Goal: Task Accomplishment & Management: Complete application form

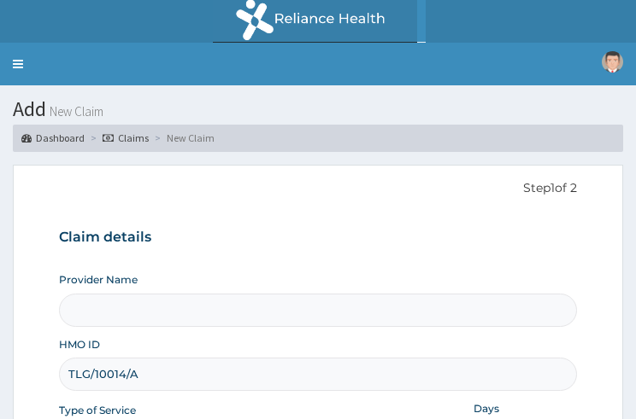
scroll to position [205, 0]
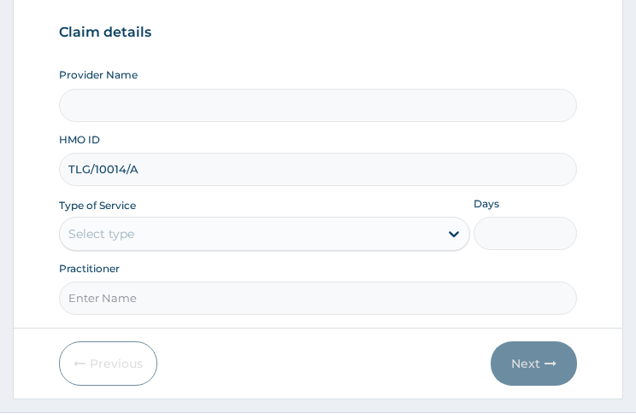
click at [192, 227] on div "Select type" at bounding box center [249, 233] width 378 height 27
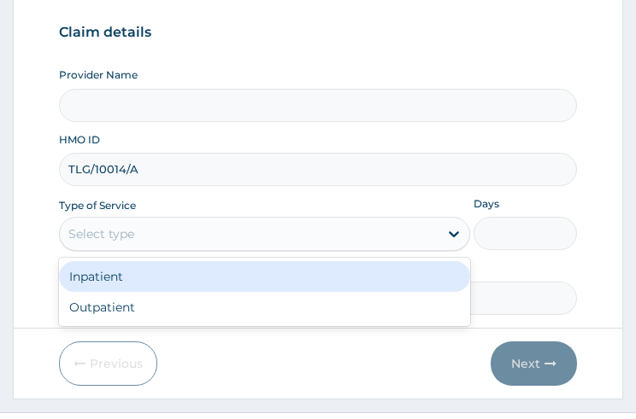
click at [176, 242] on div "Select type" at bounding box center [249, 233] width 378 height 27
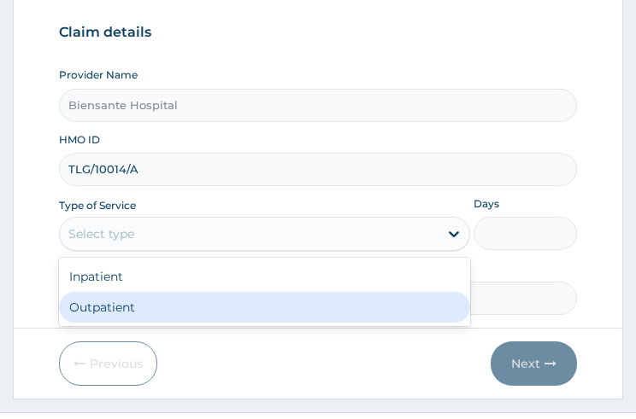
type input "Biensante Hospital"
click at [142, 297] on div "Outpatient" at bounding box center [264, 307] width 411 height 31
type input "1"
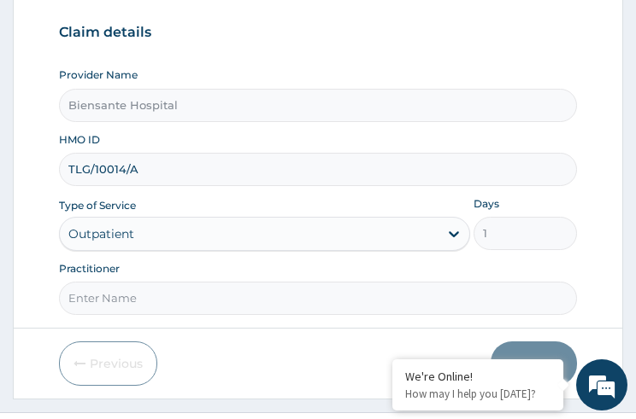
scroll to position [224, 0]
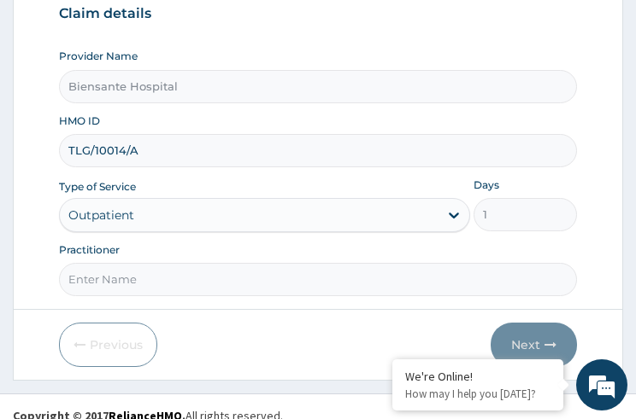
click at [120, 290] on input "Practitioner" at bounding box center [317, 279] width 517 height 33
type input "DR OLUMIDE"
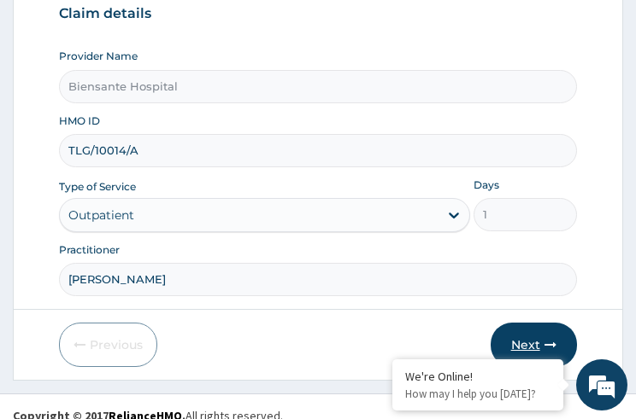
scroll to position [0, 0]
click at [519, 342] on button "Next" at bounding box center [533, 345] width 86 height 44
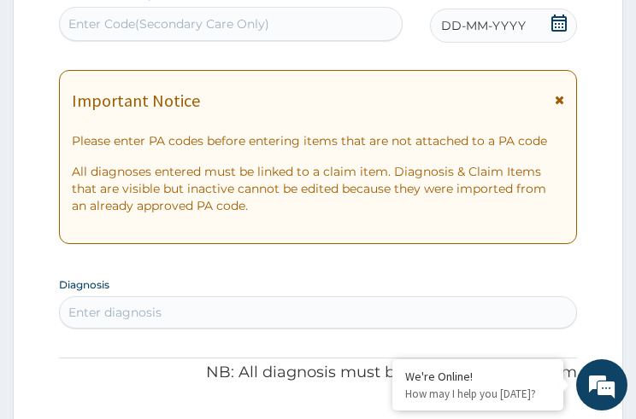
click at [564, 26] on icon at bounding box center [558, 23] width 17 height 17
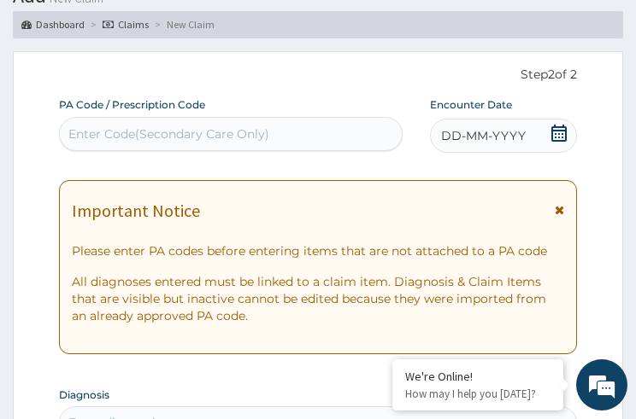
scroll to position [111, 0]
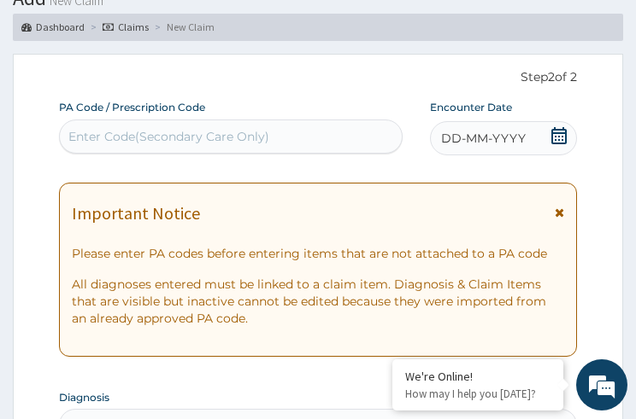
click at [564, 26] on ol "Dashboard Claims New Claim" at bounding box center [318, 27] width 610 height 26
click at [560, 137] on icon at bounding box center [558, 135] width 17 height 17
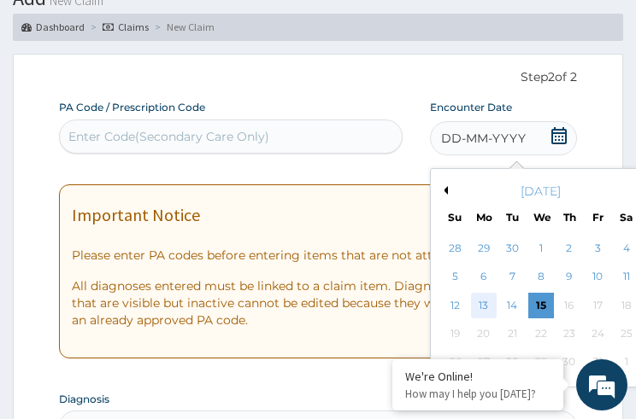
click at [479, 297] on div "13" at bounding box center [484, 306] width 26 height 26
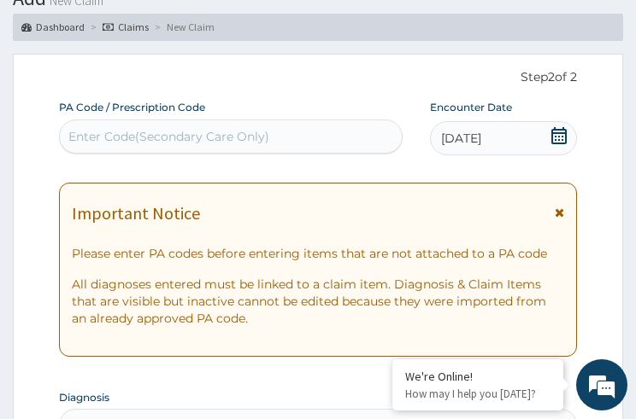
click at [483, 301] on p "All diagnoses entered must be linked to a claim item. Diagnosis & Claim Items t…" at bounding box center [317, 301] width 491 height 51
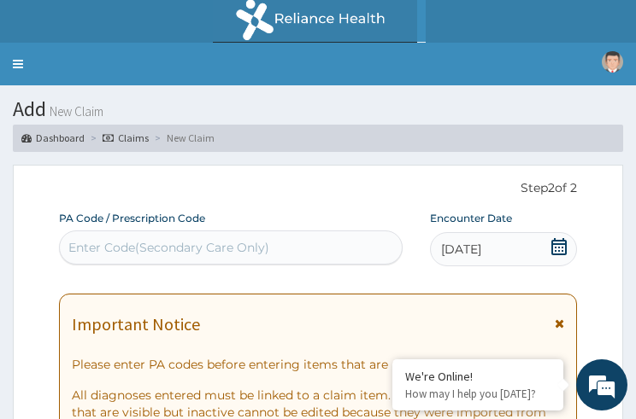
scroll to position [137, 0]
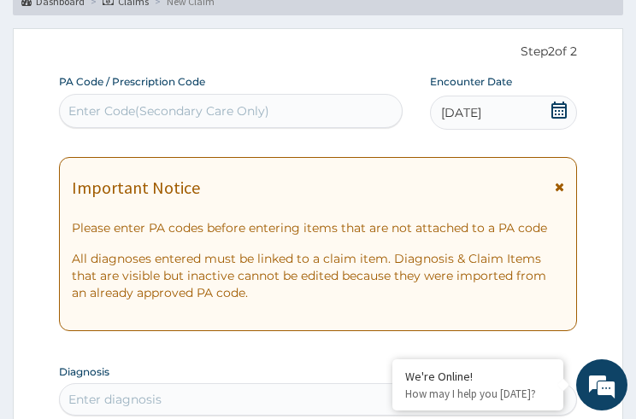
click at [260, 116] on div "Enter Code(Secondary Care Only)" at bounding box center [168, 111] width 201 height 17
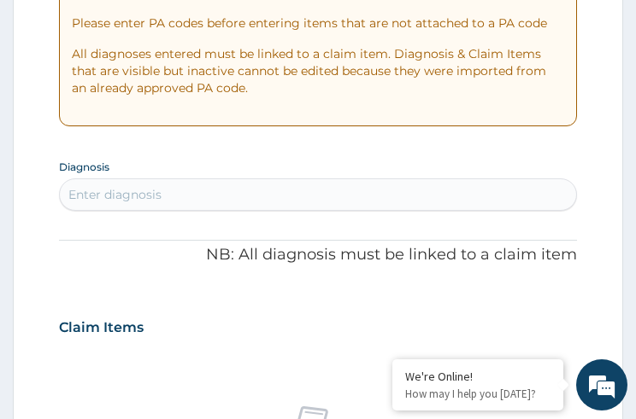
scroll to position [410, 0]
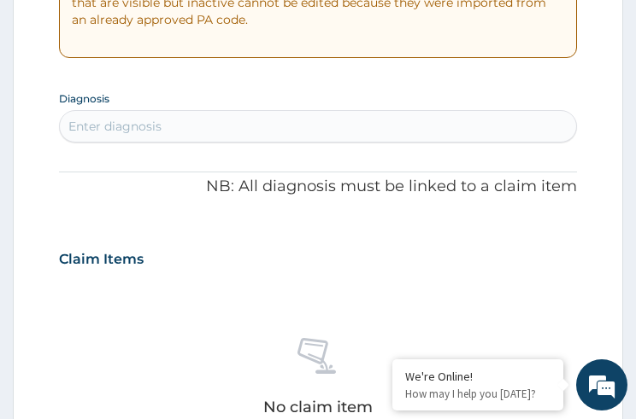
click at [253, 138] on div "Enter diagnosis" at bounding box center [317, 126] width 515 height 27
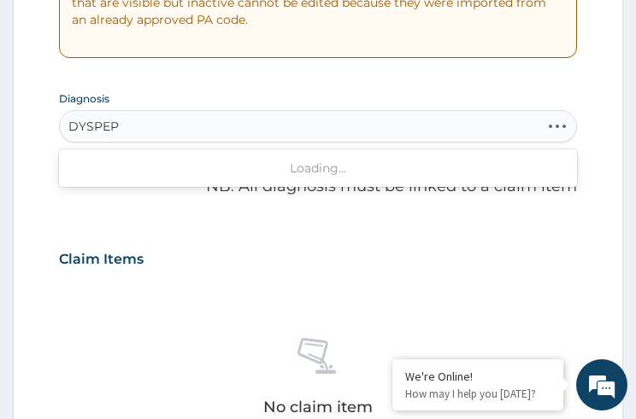
type input "DYSPEP"
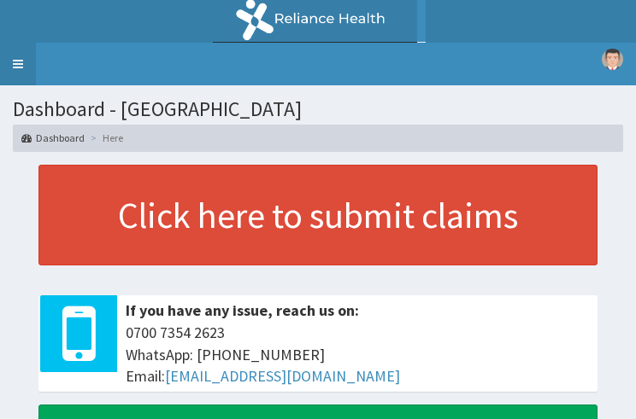
click at [17, 65] on link "Toggle navigation" at bounding box center [18, 64] width 36 height 43
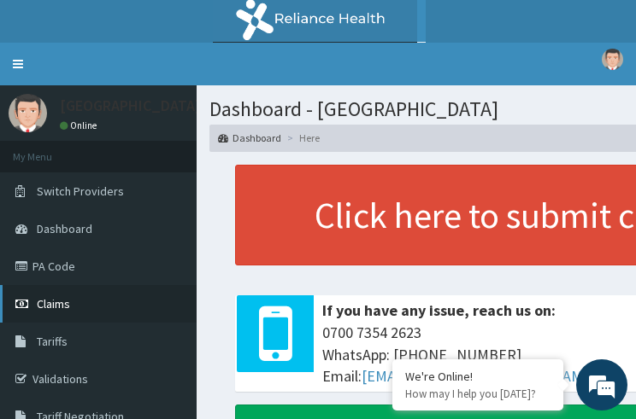
click at [47, 297] on span "Claims" at bounding box center [53, 303] width 33 height 15
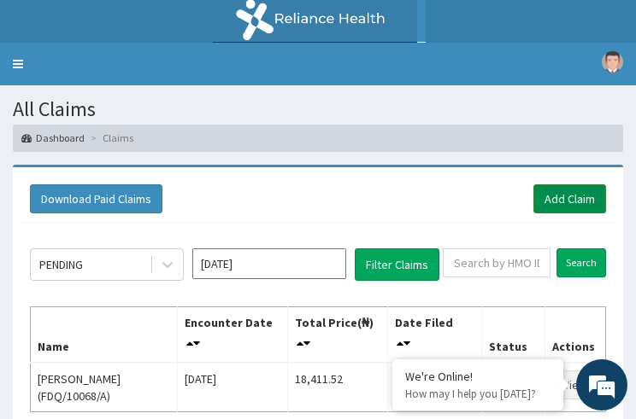
click at [551, 192] on link "Add Claim" at bounding box center [569, 199] width 73 height 29
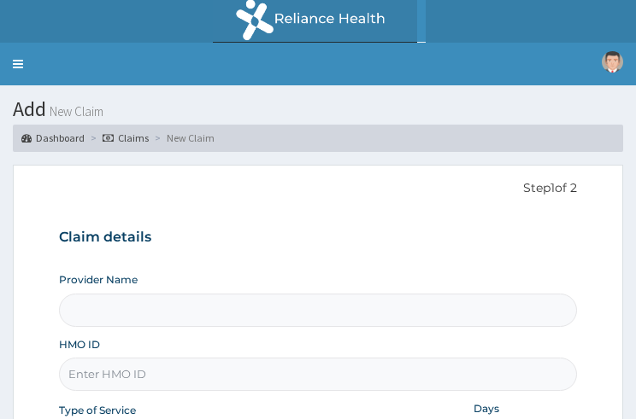
click at [456, 5] on link "R EL" at bounding box center [318, 21] width 636 height 43
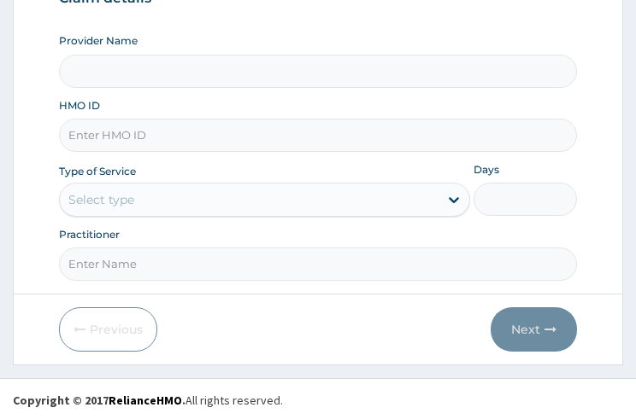
drag, startPoint x: 150, startPoint y: 139, endPoint x: 154, endPoint y: 98, distance: 41.1
click at [150, 139] on input "HMO ID" at bounding box center [317, 135] width 517 height 33
type input "Biensante Hospital"
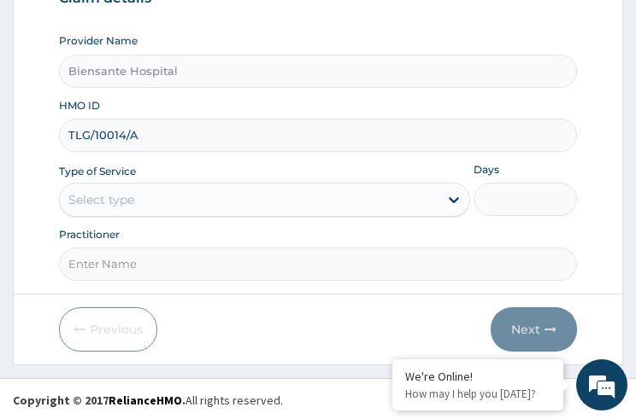
type input "TLG/10014/A"
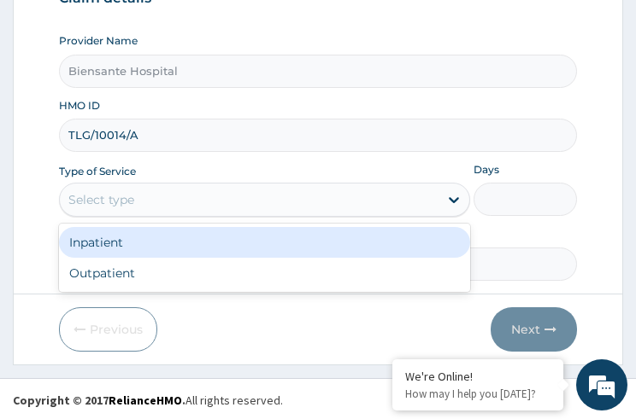
click at [151, 210] on div "Select type" at bounding box center [249, 199] width 378 height 27
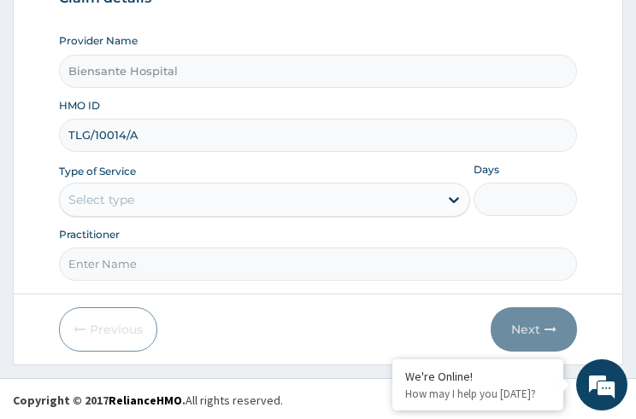
click at [151, 210] on div "Select type" at bounding box center [249, 199] width 378 height 27
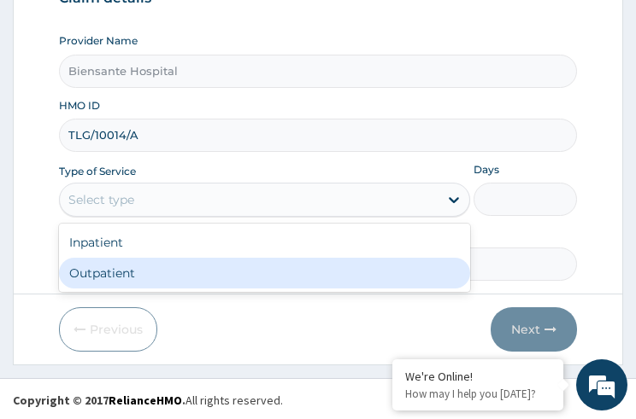
click at [135, 273] on div "Outpatient" at bounding box center [264, 273] width 411 height 31
type input "1"
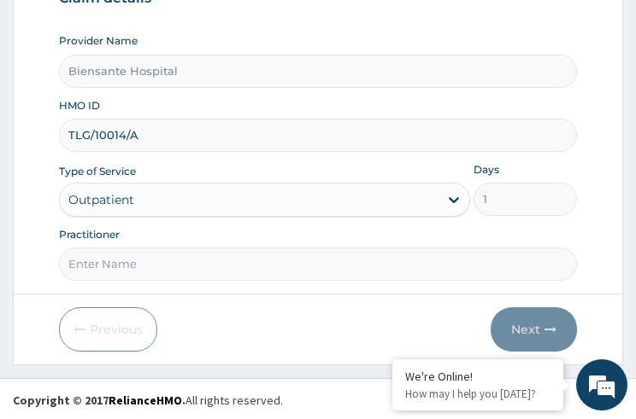
click at [133, 263] on input "Practitioner" at bounding box center [317, 264] width 517 height 33
type input "[PERSON_NAME]"
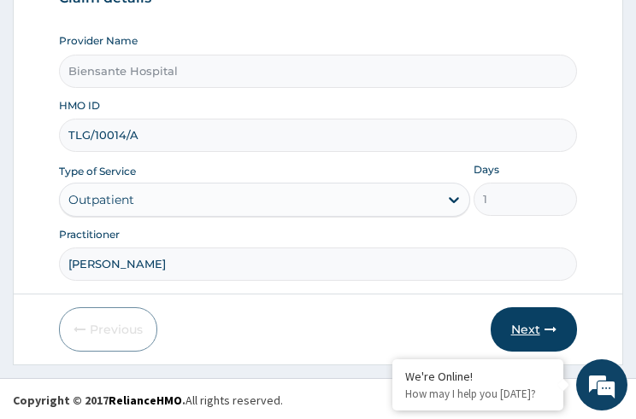
click at [517, 329] on button "Next" at bounding box center [533, 330] width 86 height 44
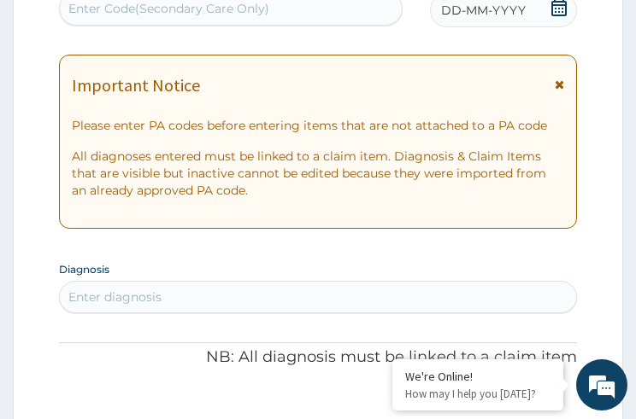
click at [561, 17] on span at bounding box center [558, 9] width 17 height 21
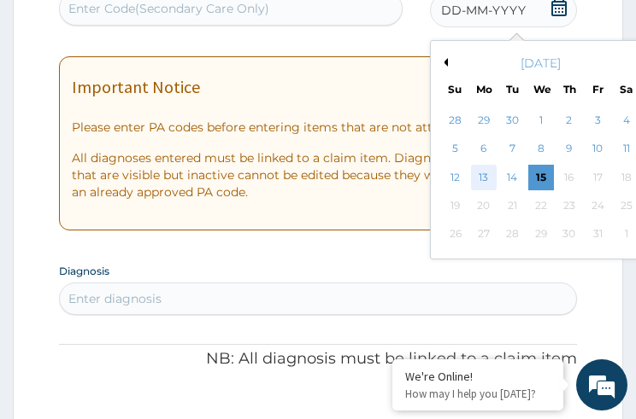
click at [482, 166] on div "13" at bounding box center [484, 178] width 26 height 26
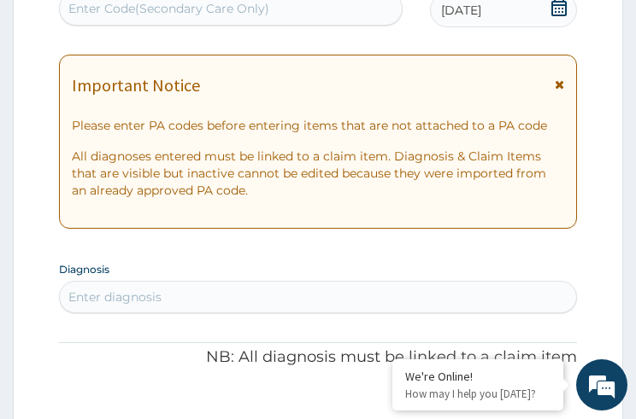
click at [270, 286] on div "Enter diagnosis" at bounding box center [317, 297] width 515 height 27
type input "D"
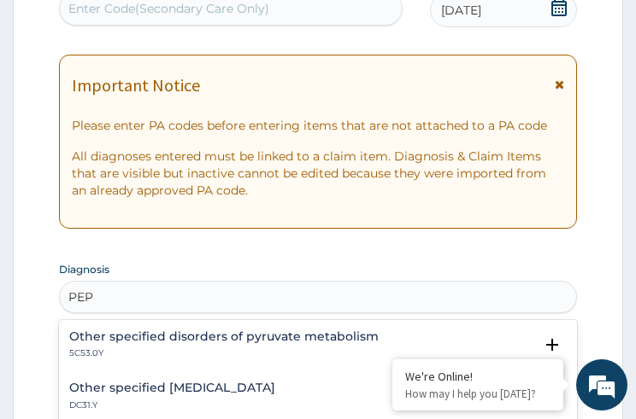
scroll to position [308, 0]
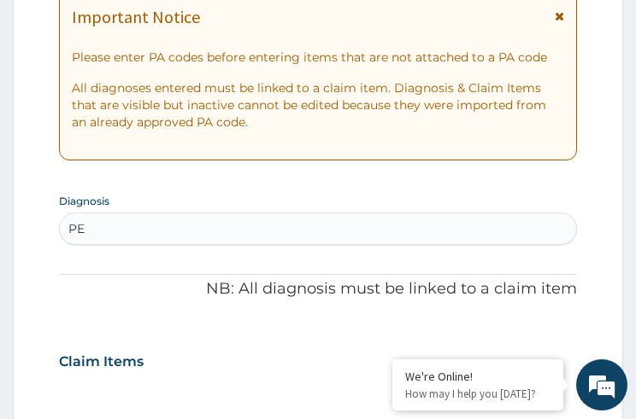
type input "P"
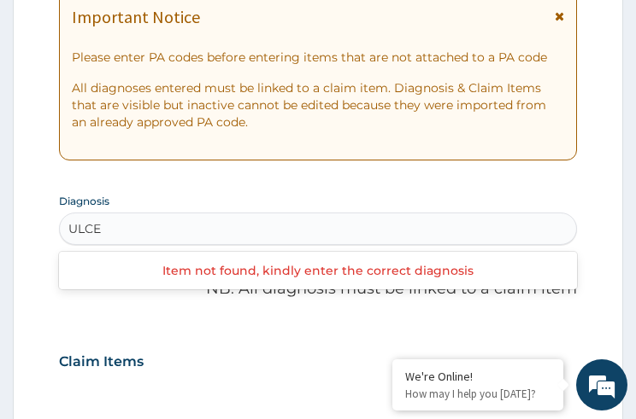
type input "ULCER"
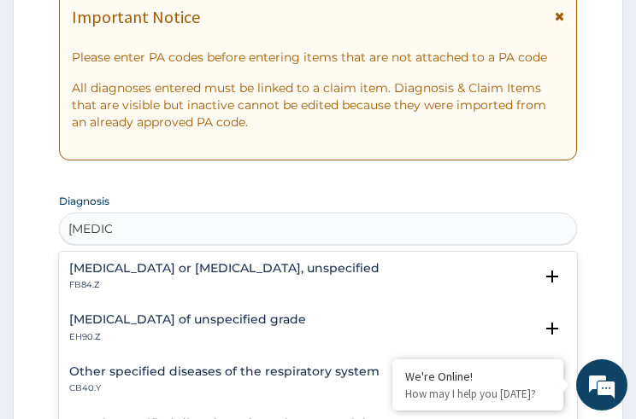
click at [198, 368] on h4 "Other specified diseases of the respiratory system" at bounding box center [224, 372] width 310 height 13
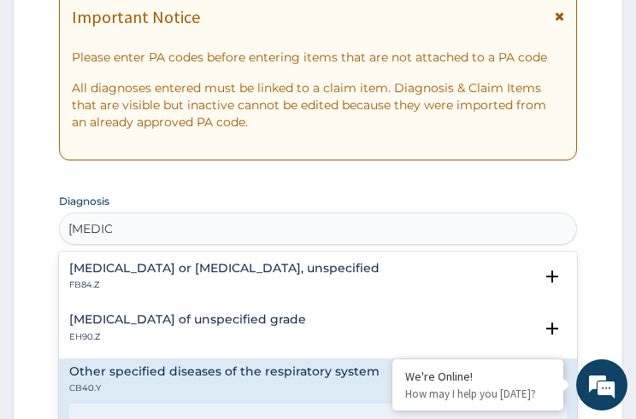
click at [352, 275] on div "Osteomyelitis or osteitis, unspecified FB84.Z" at bounding box center [317, 277] width 496 height 30
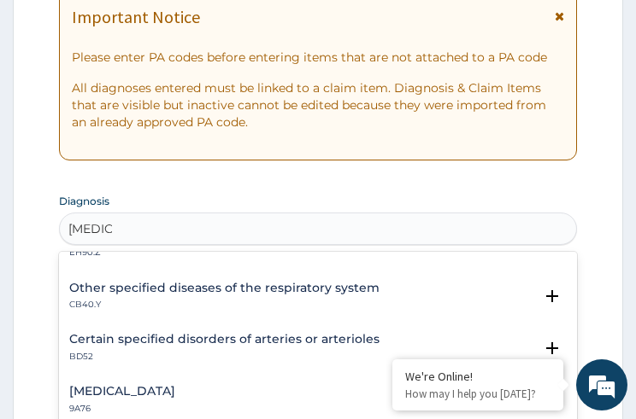
scroll to position [429, 0]
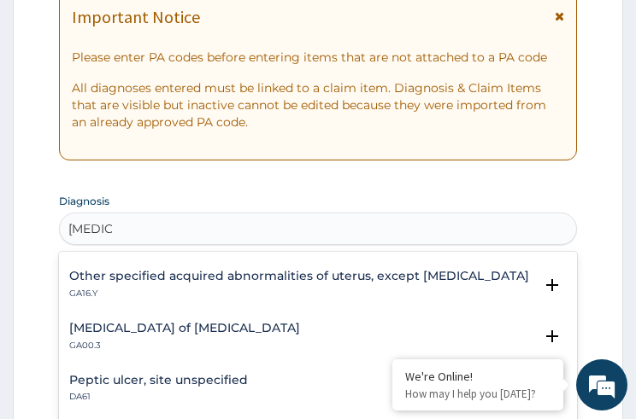
click at [165, 384] on h4 "Peptic ulcer, site unspecified" at bounding box center [158, 380] width 179 height 13
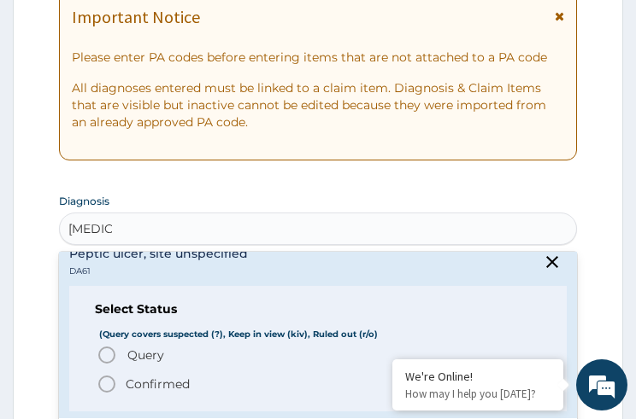
click at [137, 380] on p "Confirmed" at bounding box center [158, 384] width 64 height 17
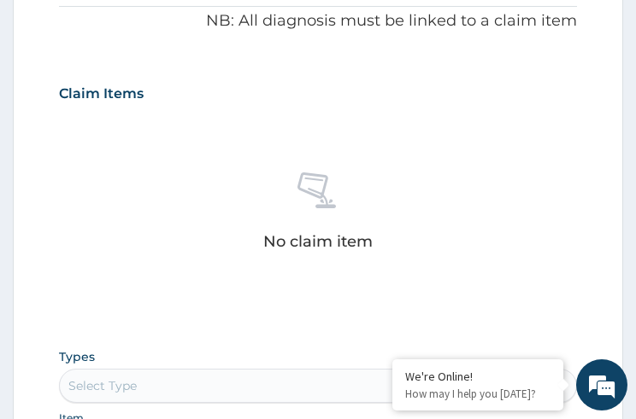
scroll to position [718, 0]
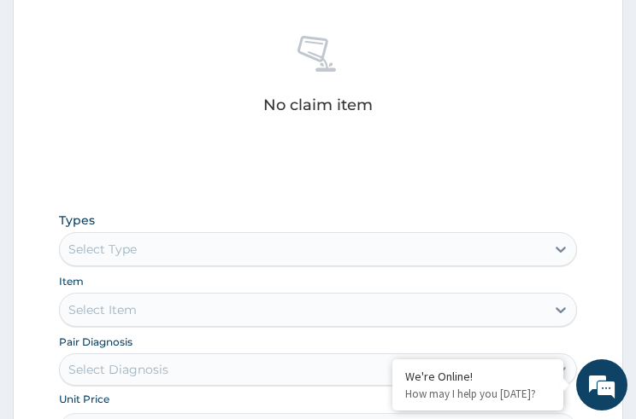
click at [90, 247] on div "Select Type" at bounding box center [102, 249] width 68 height 17
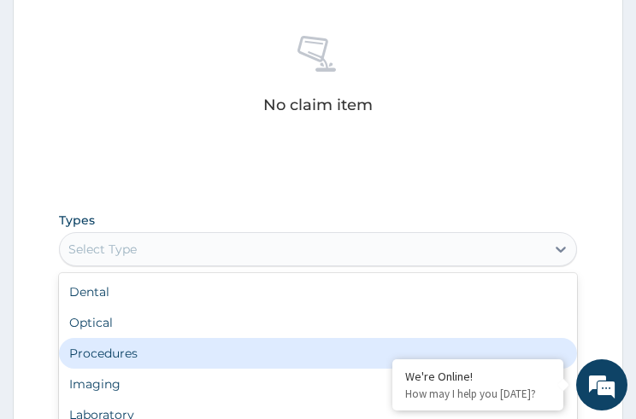
click at [130, 344] on div "Procedures" at bounding box center [317, 353] width 517 height 31
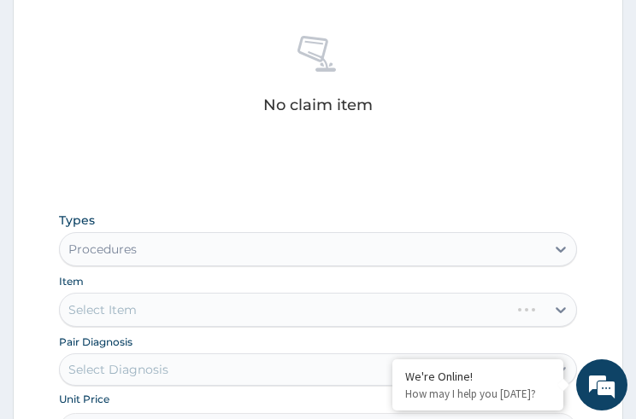
click at [130, 313] on div "Select Item" at bounding box center [317, 310] width 517 height 34
click at [150, 313] on div "Select Item" at bounding box center [317, 310] width 517 height 34
click at [144, 308] on div "Select Item" at bounding box center [317, 310] width 517 height 34
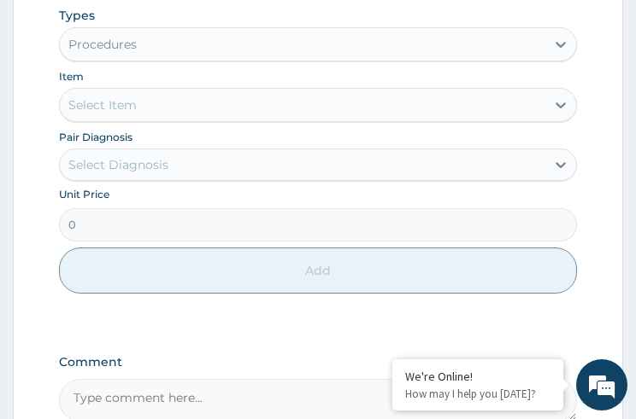
click at [110, 103] on div "Select Item" at bounding box center [102, 105] width 68 height 17
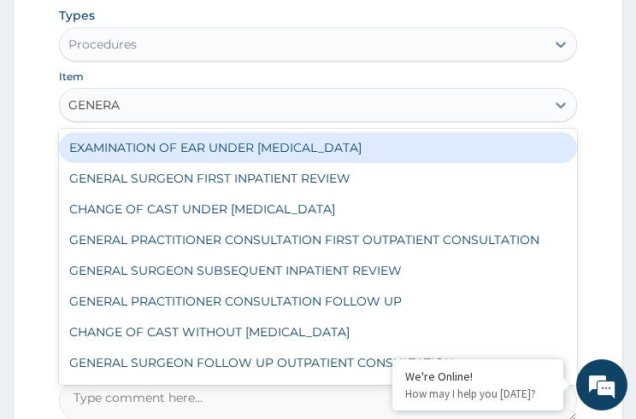
type input "GENERAL"
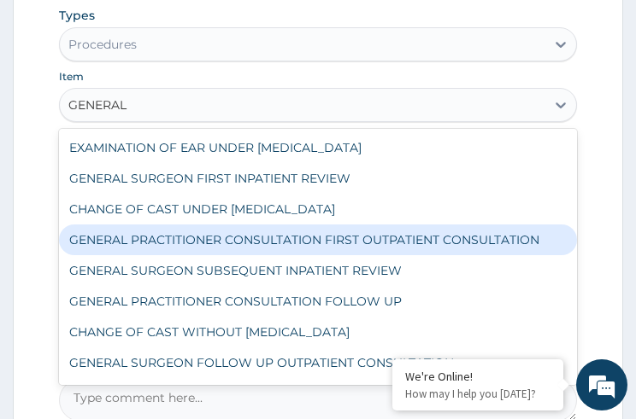
click at [152, 232] on div "GENERAL PRACTITIONER CONSULTATION FIRST OUTPATIENT CONSULTATION" at bounding box center [317, 240] width 517 height 31
type input "3547.5"
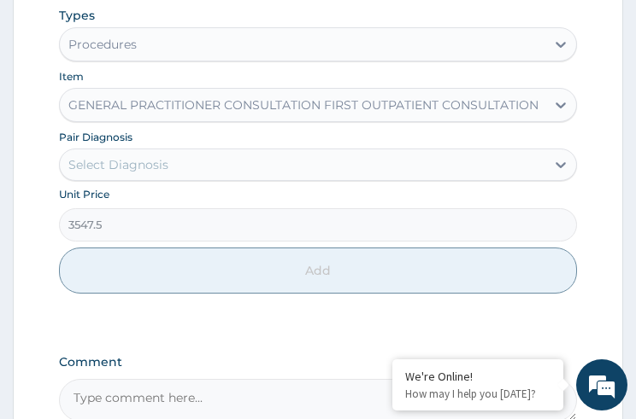
click at [149, 161] on div "Select Diagnosis" at bounding box center [118, 164] width 100 height 17
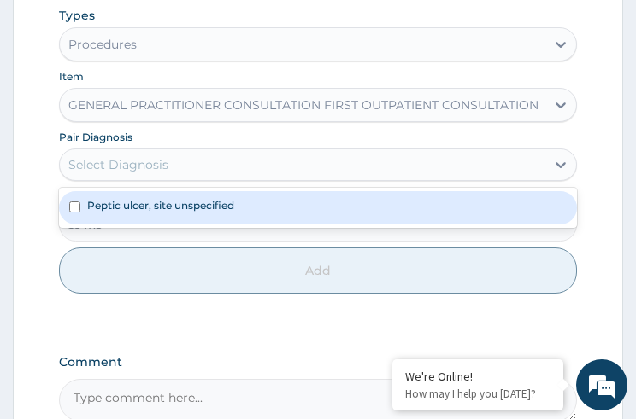
click at [140, 205] on label "Peptic ulcer, site unspecified" at bounding box center [160, 205] width 147 height 15
checkbox input "true"
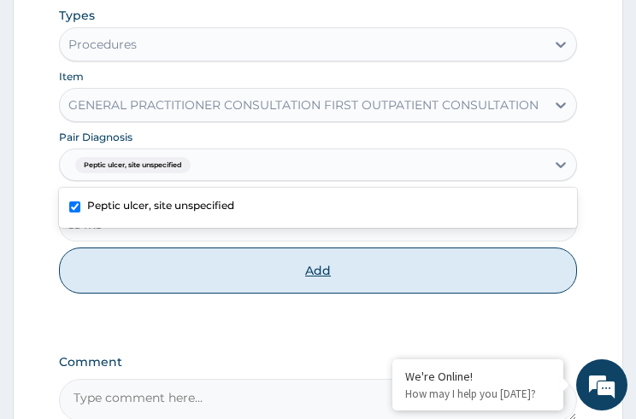
click at [308, 280] on button "Add" at bounding box center [317, 271] width 517 height 46
type input "0"
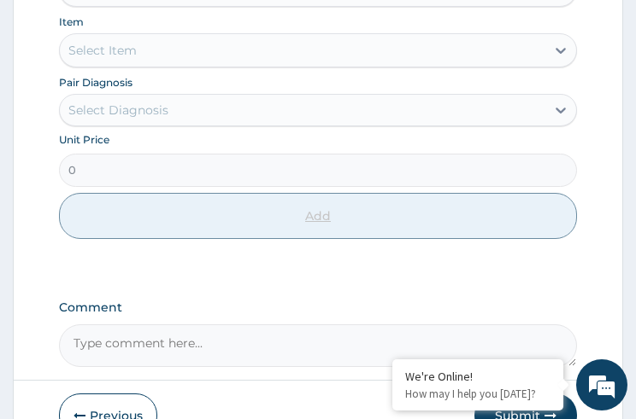
scroll to position [574, 0]
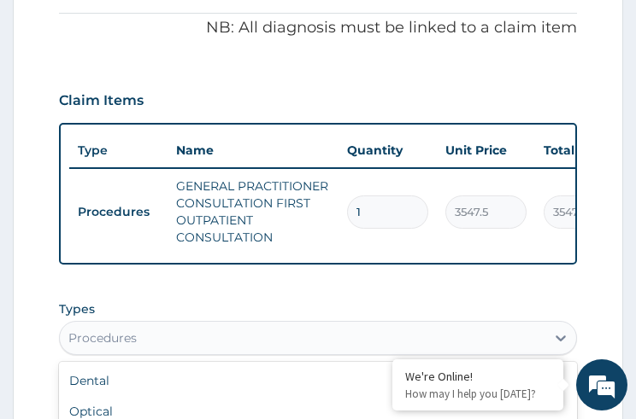
click at [234, 352] on div "Procedures" at bounding box center [302, 338] width 484 height 27
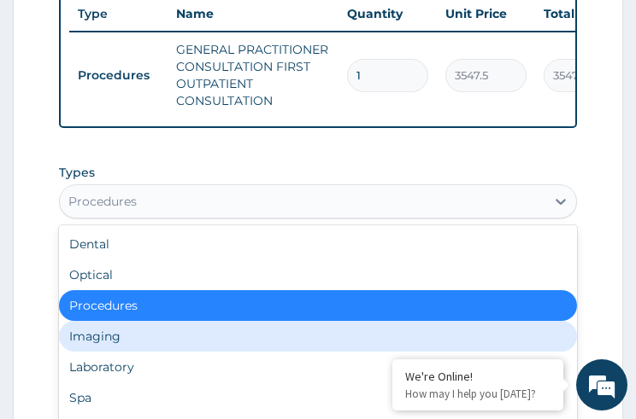
scroll to position [58, 0]
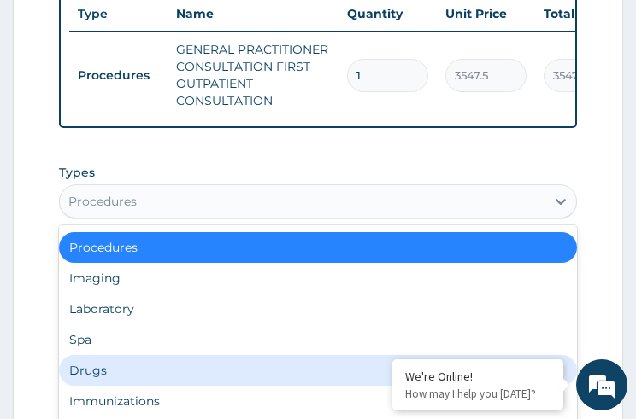
click at [144, 379] on div "Drugs" at bounding box center [317, 370] width 517 height 31
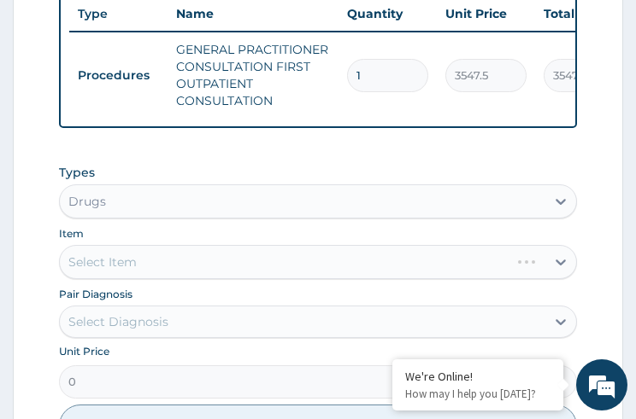
click at [185, 267] on div "Select Item" at bounding box center [317, 262] width 517 height 34
click at [113, 275] on div "Select Item" at bounding box center [317, 262] width 517 height 34
click at [103, 270] on div "Select Item" at bounding box center [317, 262] width 517 height 34
click at [103, 267] on div "Select Item" at bounding box center [102, 262] width 68 height 17
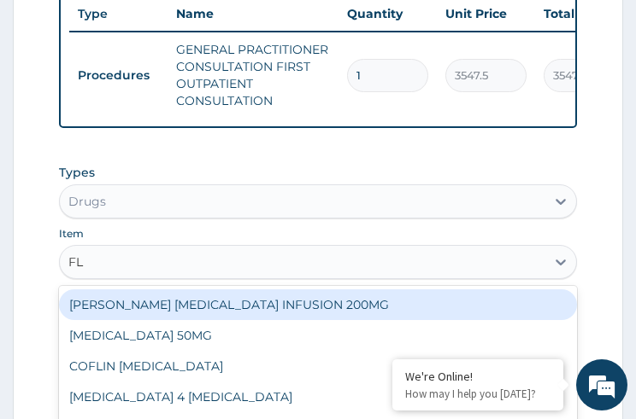
type input "FLA"
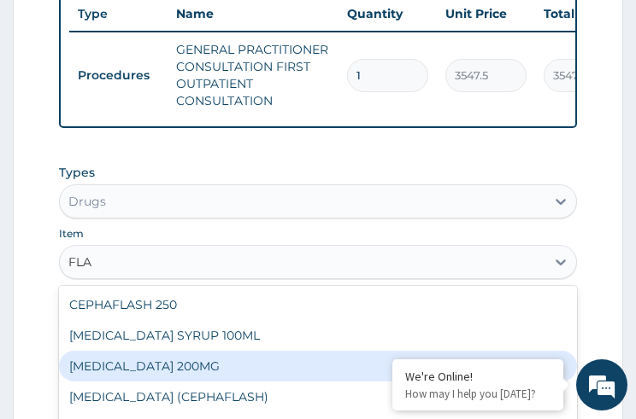
click at [131, 382] on div "FLAGYL 200MG" at bounding box center [317, 366] width 517 height 31
type input "47.29999923706055"
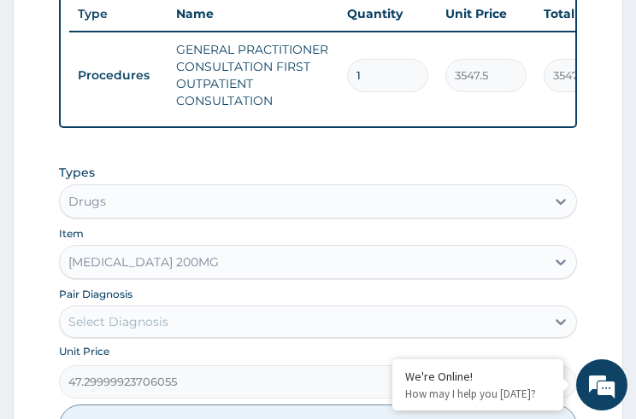
click at [167, 336] on div "Select Diagnosis" at bounding box center [302, 321] width 484 height 27
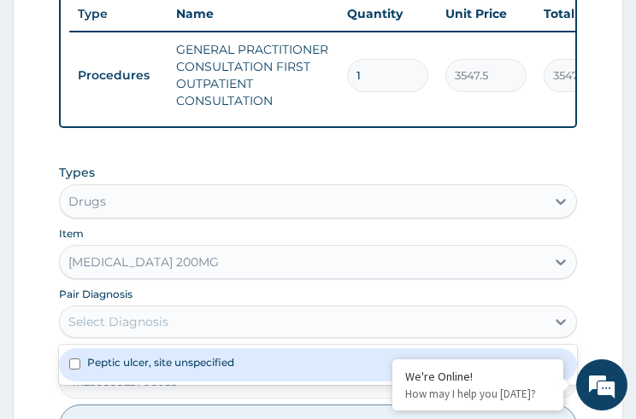
click at [124, 366] on label "Peptic ulcer, site unspecified" at bounding box center [160, 362] width 147 height 15
checkbox input "true"
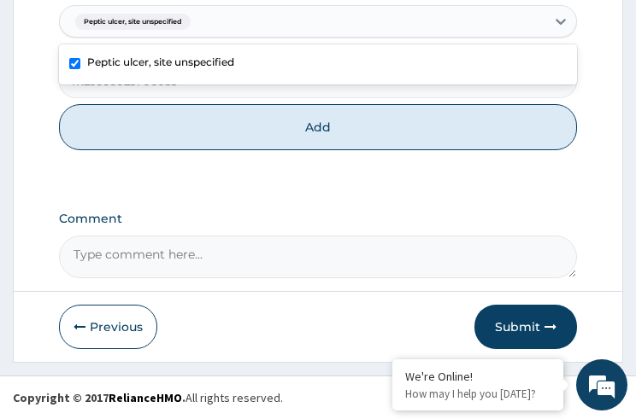
scroll to position [882, 0]
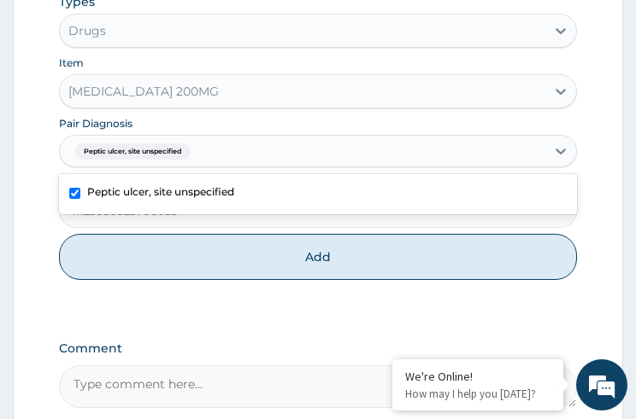
click at [205, 93] on div "FLAGYL 200MG" at bounding box center [302, 91] width 484 height 27
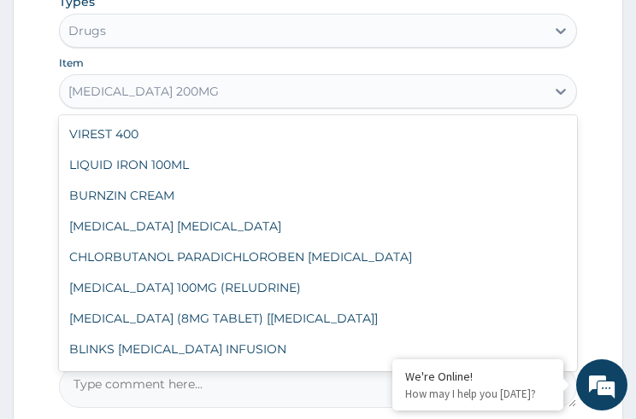
scroll to position [8983, 0]
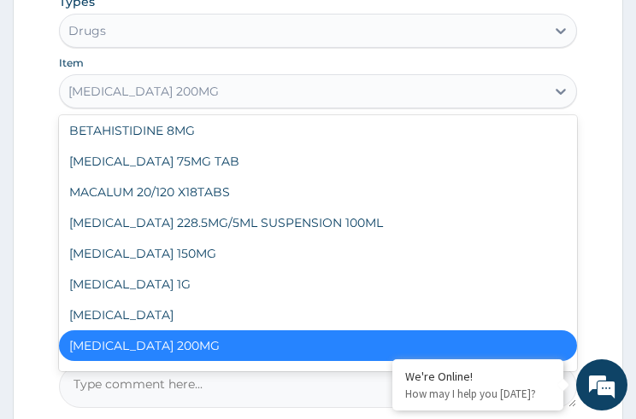
click at [154, 349] on div "FLAGYL 200MG" at bounding box center [317, 346] width 517 height 31
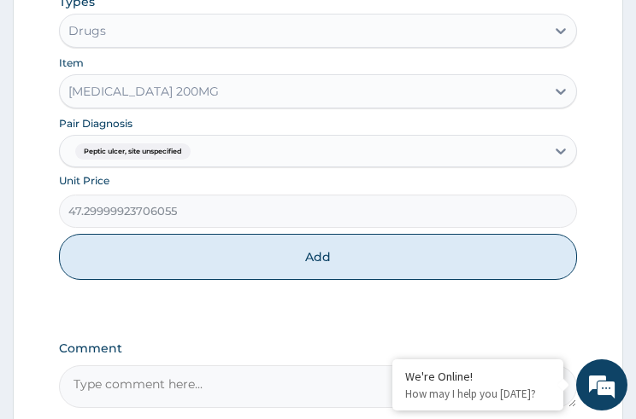
click at [156, 352] on label "Comment" at bounding box center [317, 349] width 517 height 15
click at [156, 366] on textarea "Comment" at bounding box center [317, 387] width 517 height 43
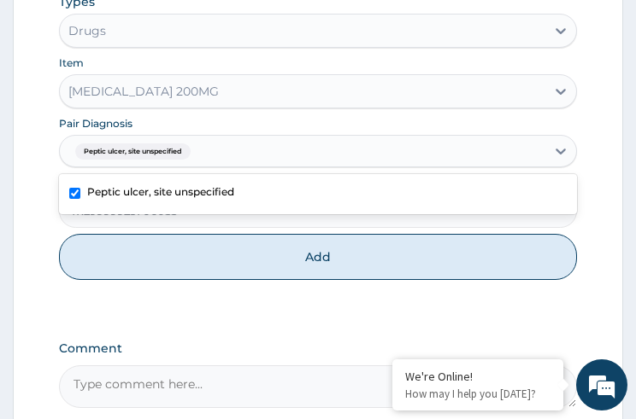
click at [126, 161] on span "Peptic ulcer, site unspecified" at bounding box center [132, 152] width 115 height 17
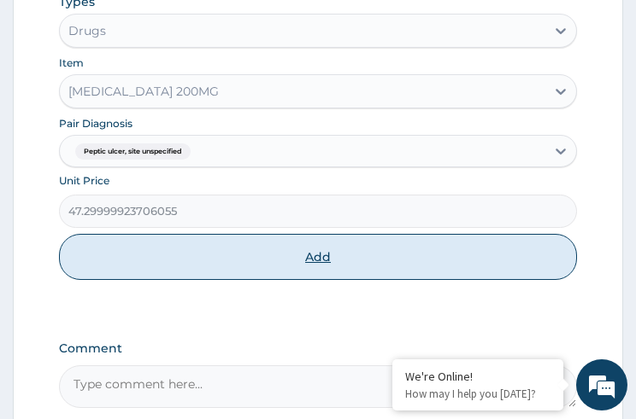
click at [306, 263] on button "Add" at bounding box center [317, 257] width 517 height 46
type input "0"
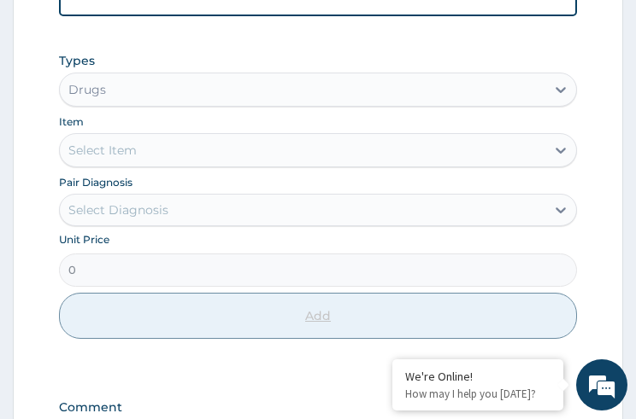
scroll to position [647, 0]
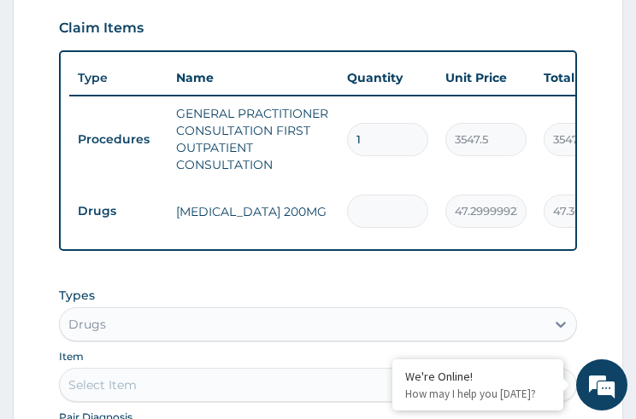
type input "0.00"
type input "2"
type input "94.60"
type input "28"
type input "1324.40"
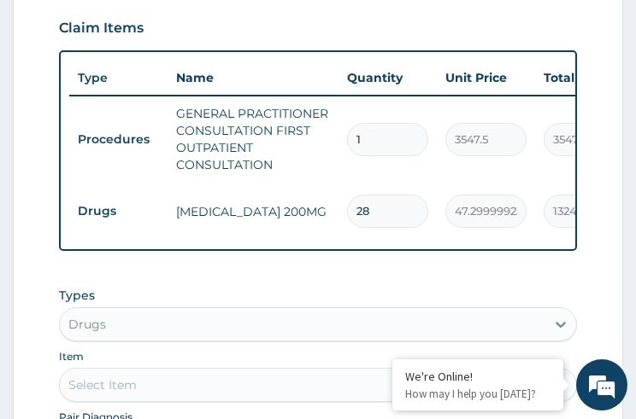
scroll to position [715, 0]
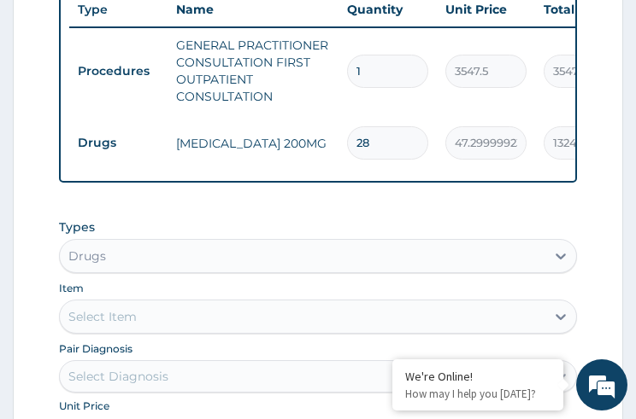
type input "28"
click at [289, 331] on div "Select Item" at bounding box center [302, 316] width 484 height 27
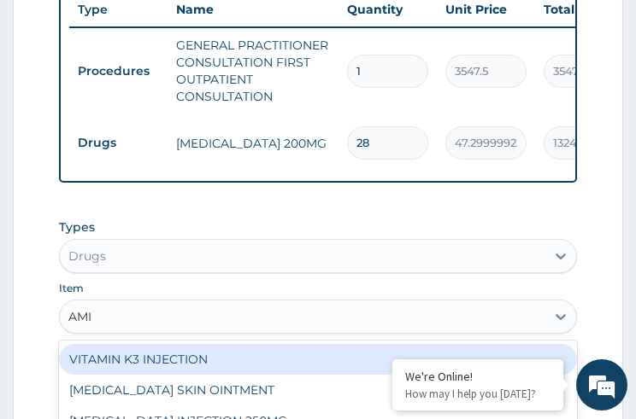
type input "AMIT"
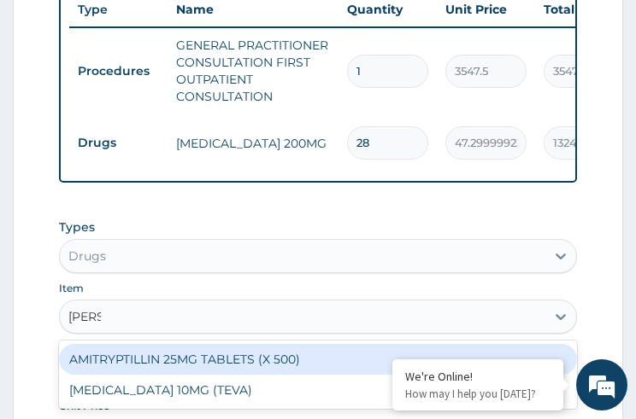
click at [260, 367] on div "AMITRYPTILLIN 25MG TABLETS (X 500)" at bounding box center [317, 359] width 517 height 31
type input "47.29999923706055"
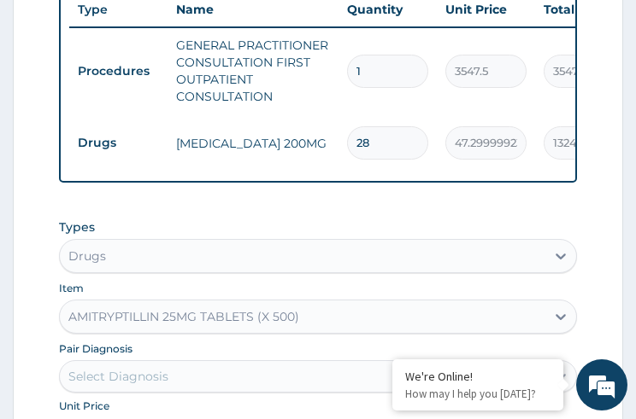
click at [246, 376] on div "Select Diagnosis" at bounding box center [302, 376] width 484 height 27
click at [229, 382] on div "Select Diagnosis" at bounding box center [302, 376] width 484 height 27
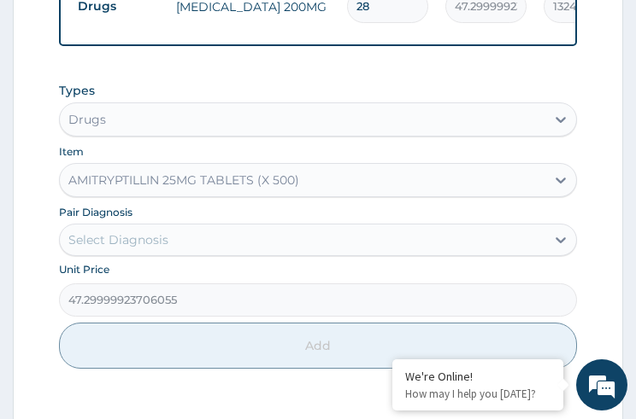
click at [139, 248] on div "Select Diagnosis" at bounding box center [118, 239] width 100 height 17
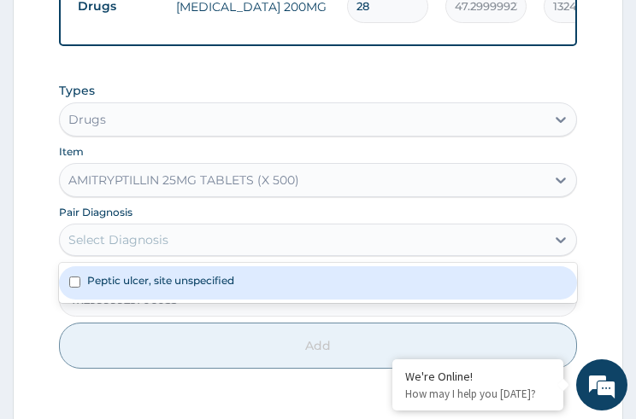
click at [79, 288] on input "checkbox" at bounding box center [74, 282] width 11 height 11
checkbox input "true"
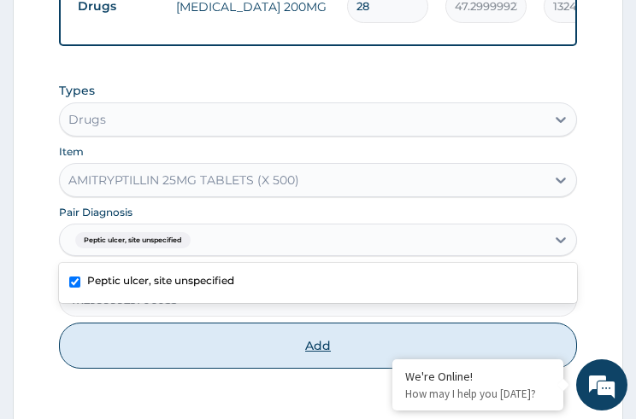
click at [318, 351] on button "Add" at bounding box center [317, 346] width 517 height 46
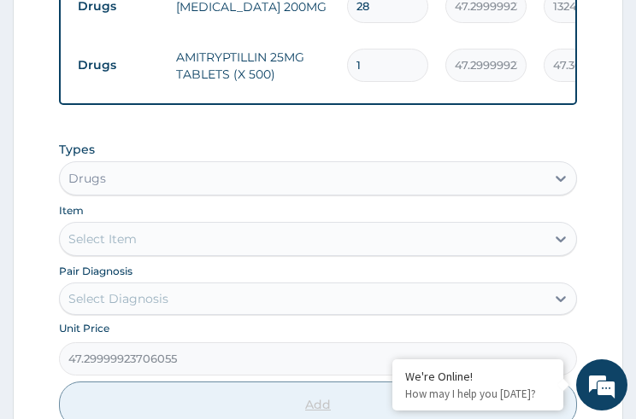
type input "0"
type input "14"
type input "662.20"
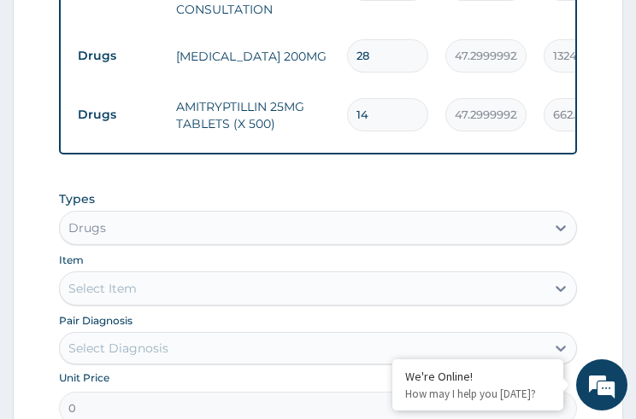
type input "14"
click at [168, 296] on div "Select Item" at bounding box center [302, 288] width 484 height 27
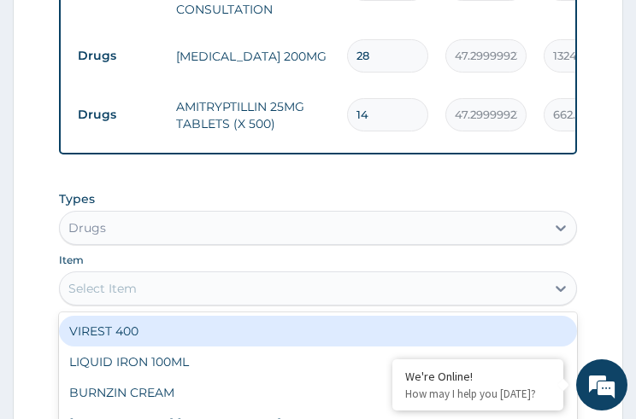
click at [168, 296] on div "Select Item" at bounding box center [302, 288] width 484 height 27
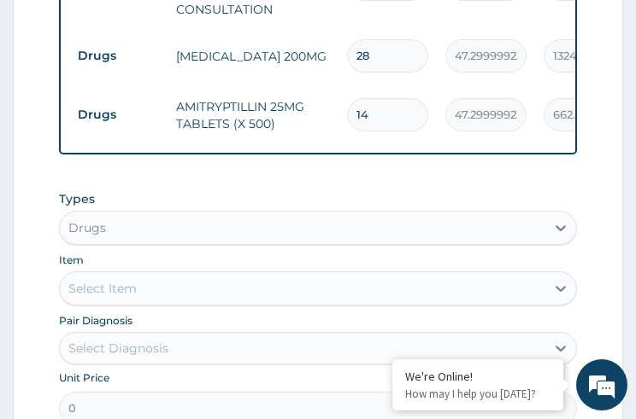
click at [82, 222] on div "Drugs" at bounding box center [317, 228] width 517 height 34
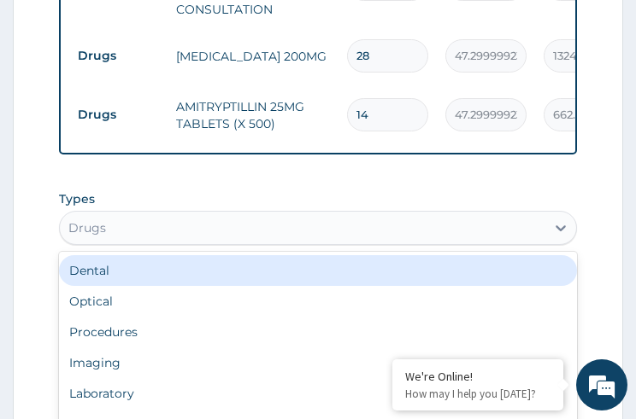
scroll to position [870, 0]
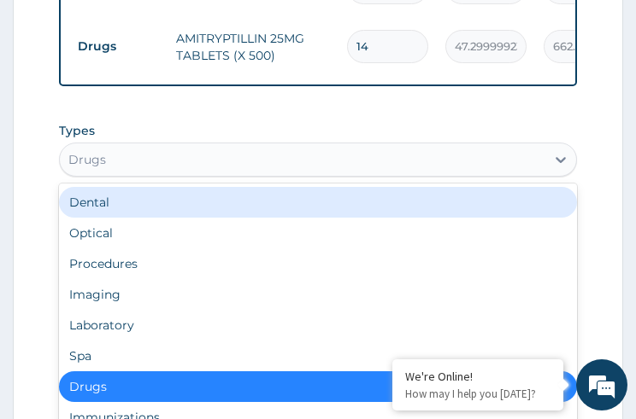
click at [91, 168] on div "Drugs" at bounding box center [87, 159] width 38 height 17
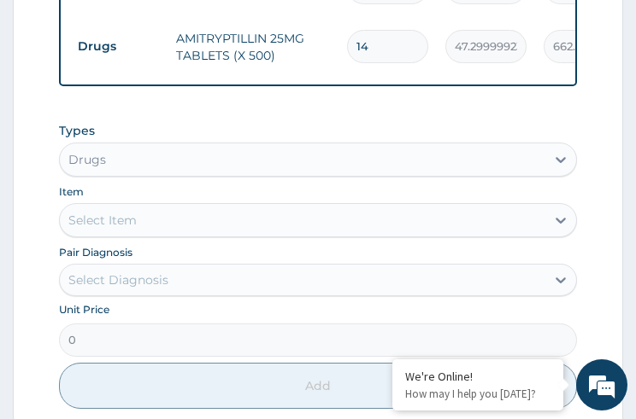
click at [112, 234] on div "Select Item" at bounding box center [302, 220] width 484 height 27
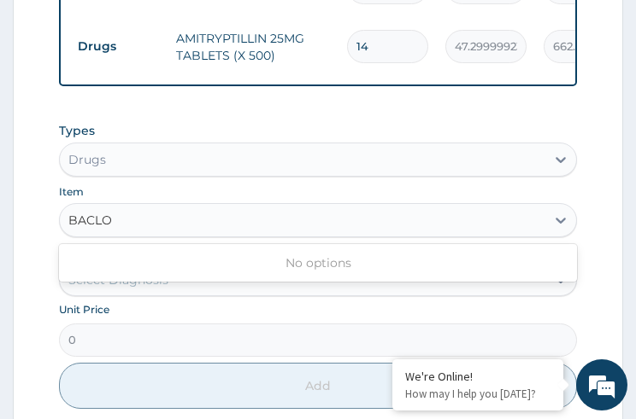
type input "BACLO"
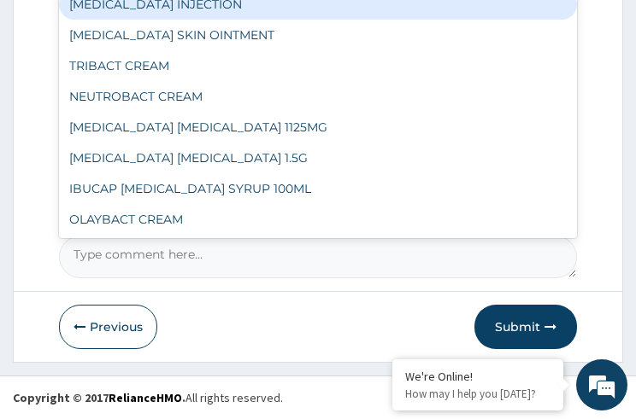
scroll to position [769, 0]
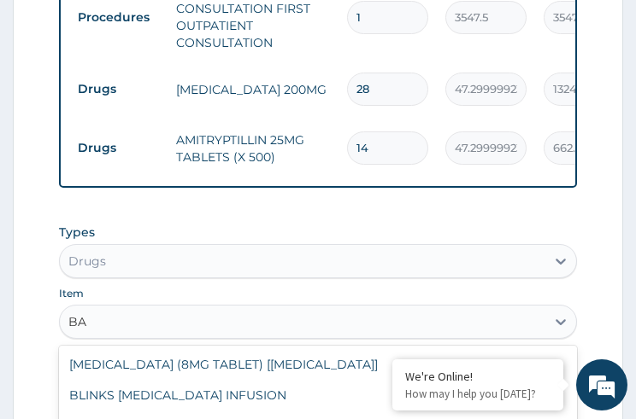
type input "B"
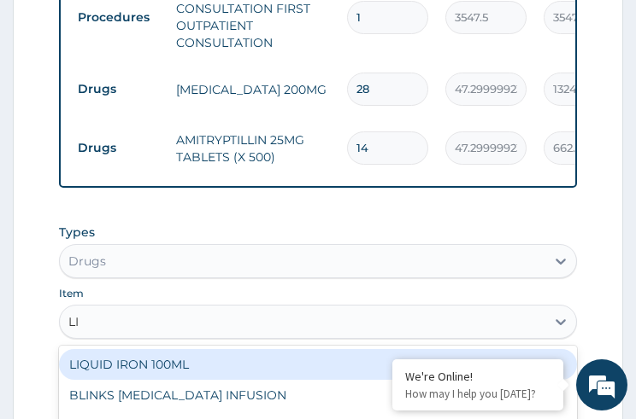
type input "L"
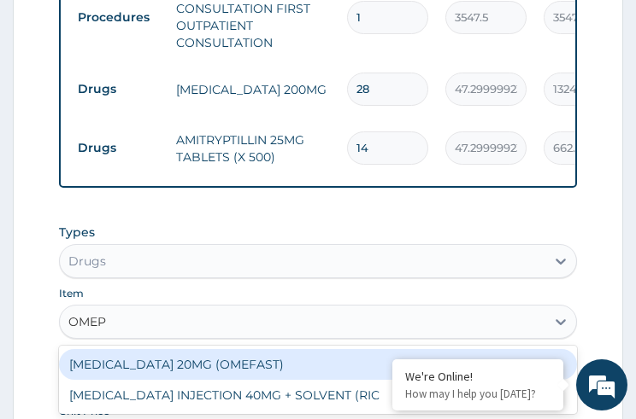
type input "OMEPR"
click at [196, 372] on div "OMEPRAZOLE 20MG (OMEFAST)" at bounding box center [317, 364] width 517 height 31
type input "82.7750015258789"
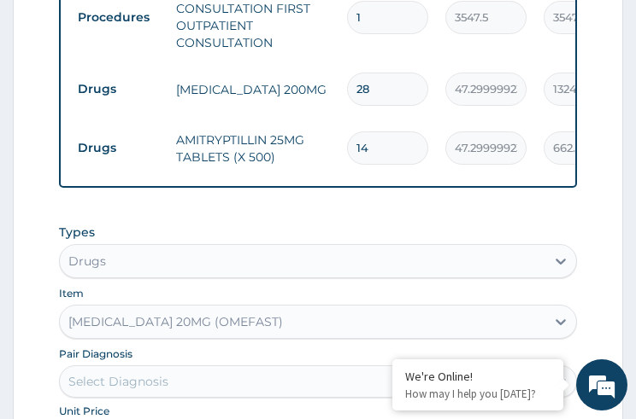
scroll to position [905, 0]
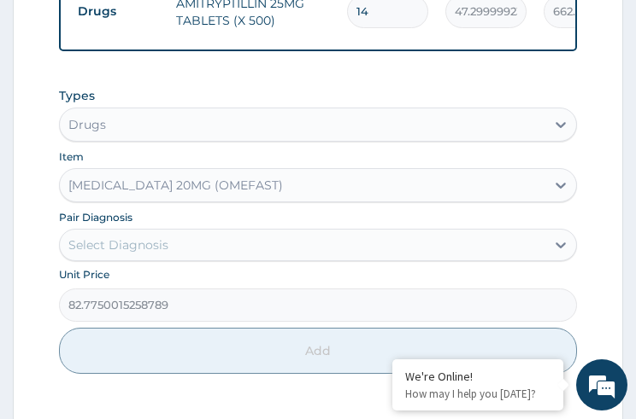
click at [174, 256] on div "Select Diagnosis" at bounding box center [302, 244] width 484 height 27
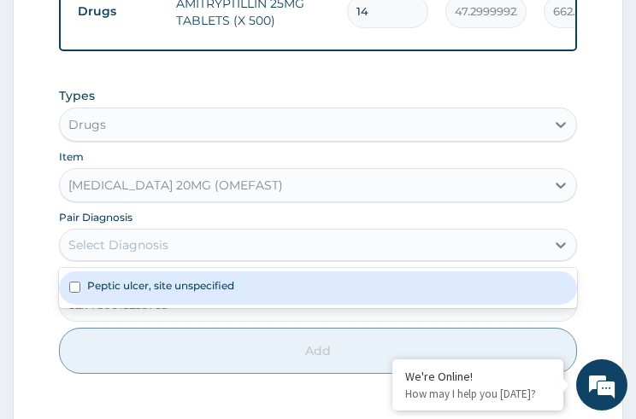
click at [160, 290] on label "Peptic ulcer, site unspecified" at bounding box center [160, 285] width 147 height 15
checkbox input "true"
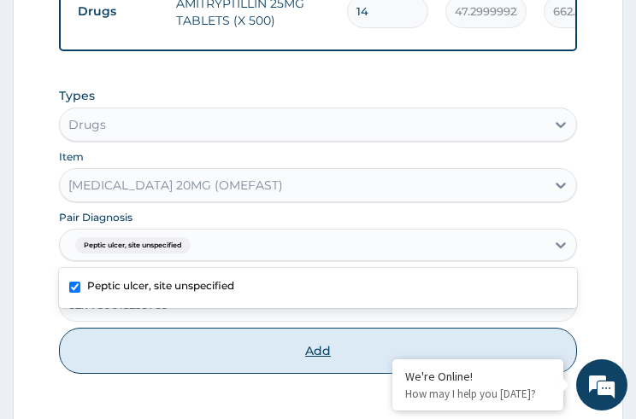
click at [304, 367] on button "Add" at bounding box center [317, 351] width 517 height 46
type input "0"
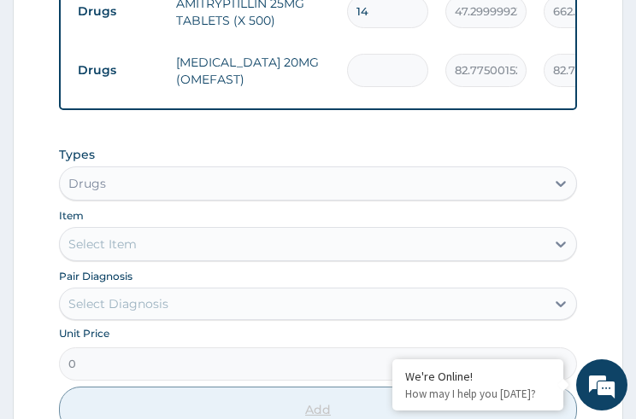
type input "0.00"
type input "2"
type input "165.55"
type input "20"
type input "1655.50"
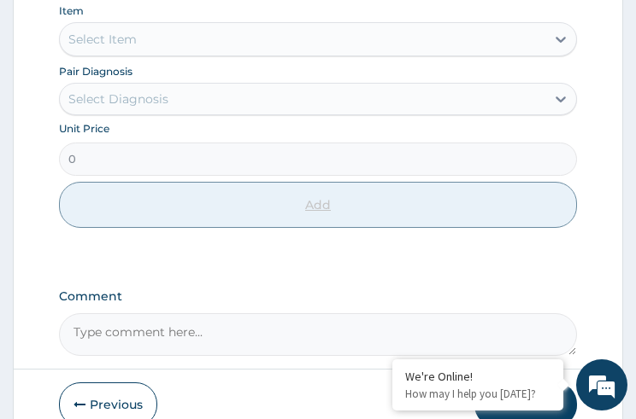
scroll to position [1195, 0]
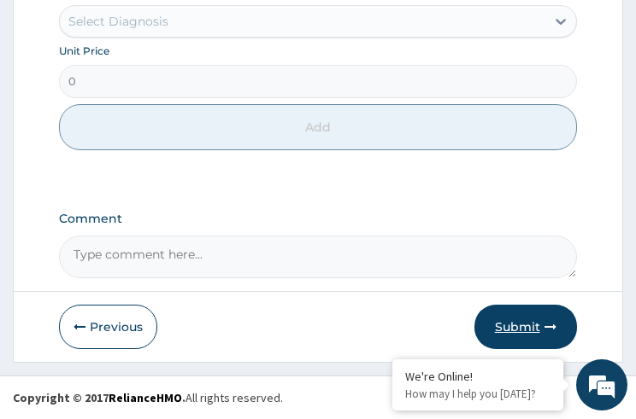
type input "20"
click at [529, 332] on button "Submit" at bounding box center [525, 327] width 103 height 44
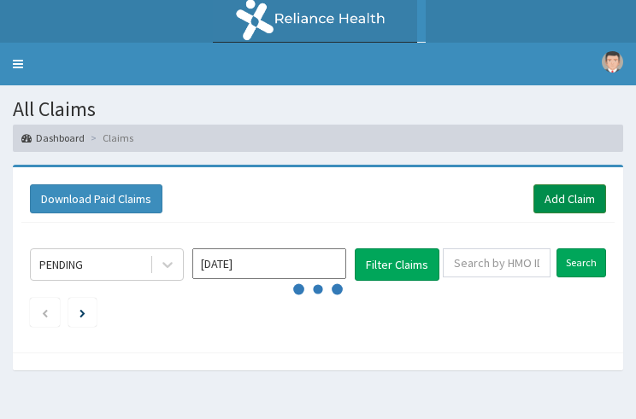
click at [552, 202] on link "Add Claim" at bounding box center [569, 199] width 73 height 29
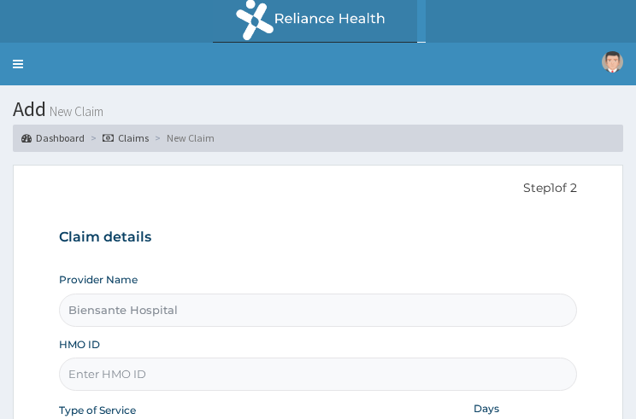
type input "Biensante Hospital"
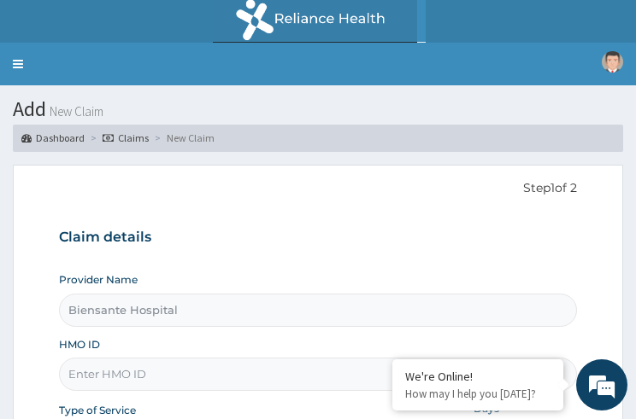
scroll to position [68, 0]
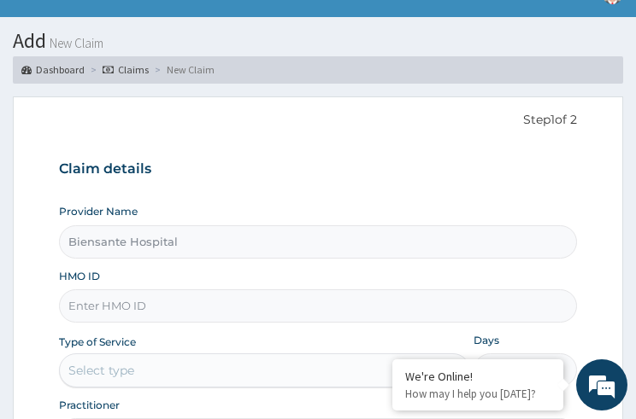
click at [241, 312] on input "HMO ID" at bounding box center [317, 306] width 517 height 33
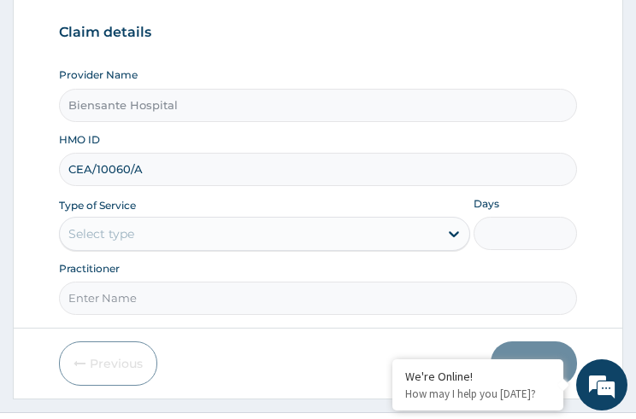
type input "CEA/10060/A"
click at [109, 242] on div "Select type" at bounding box center [101, 234] width 66 height 17
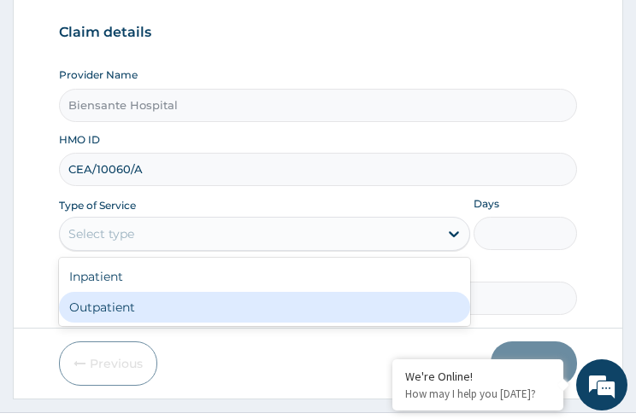
click at [100, 304] on div "Outpatient" at bounding box center [264, 307] width 411 height 31
type input "1"
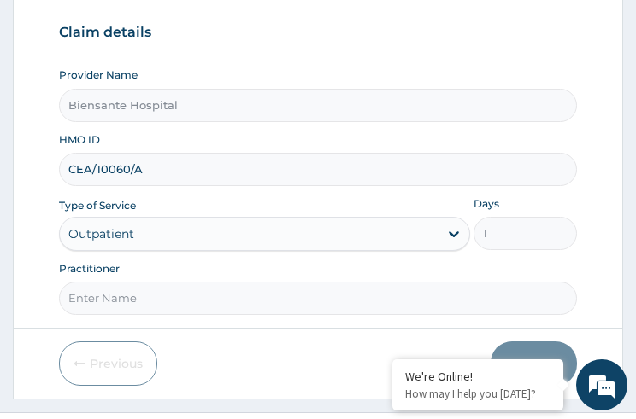
click at [103, 298] on input "Practitioner" at bounding box center [317, 298] width 517 height 33
type input "DR OLUMIDE"
click at [521, 354] on button "Next" at bounding box center [533, 364] width 86 height 44
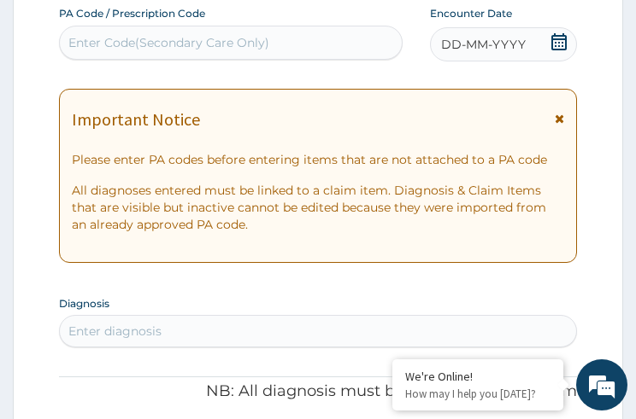
click at [554, 47] on icon at bounding box center [558, 41] width 17 height 17
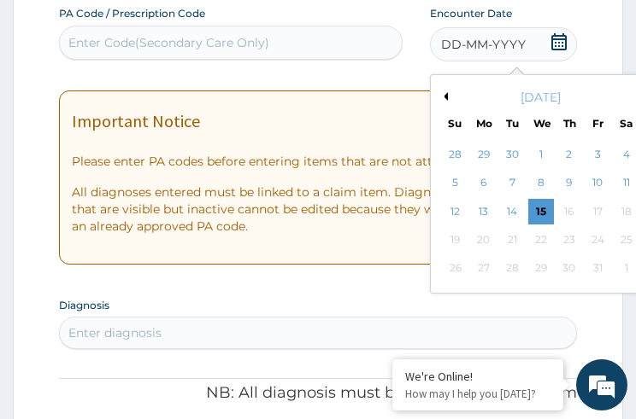
scroll to position [384, 0]
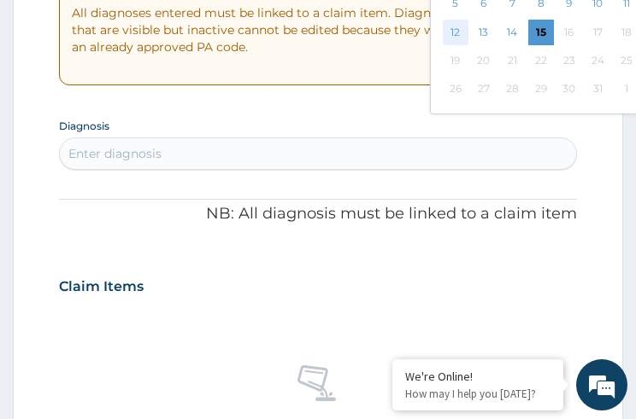
click at [460, 27] on div "12" at bounding box center [455, 33] width 26 height 26
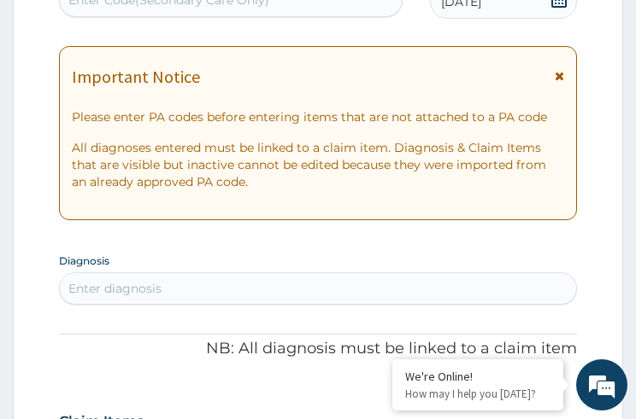
scroll to position [179, 0]
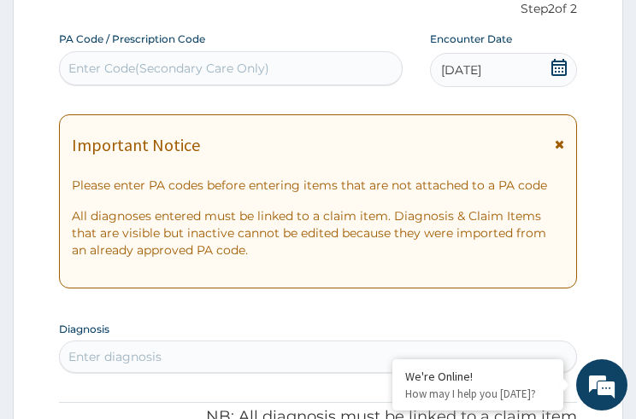
click at [268, 360] on div "Enter diagnosis" at bounding box center [317, 356] width 515 height 27
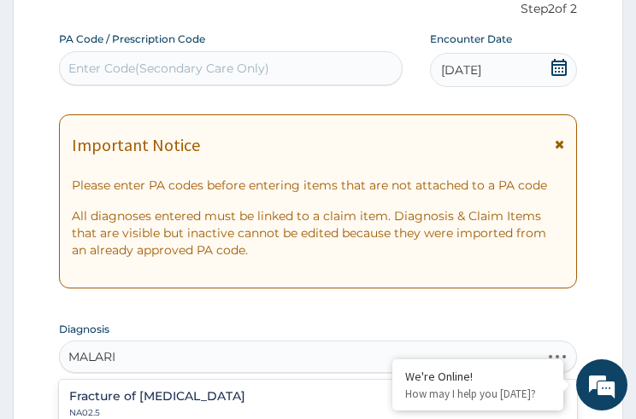
type input "MALARIA"
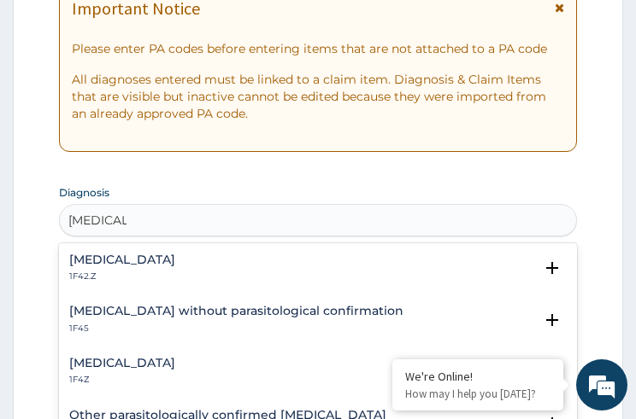
scroll to position [68, 0]
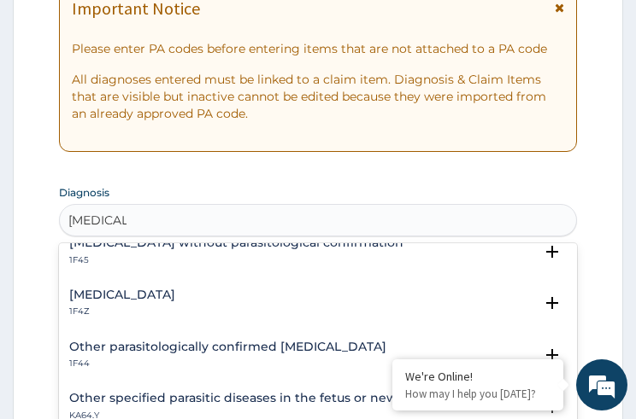
click at [199, 291] on div "Malaria, unspecified 1F4Z" at bounding box center [317, 304] width 496 height 30
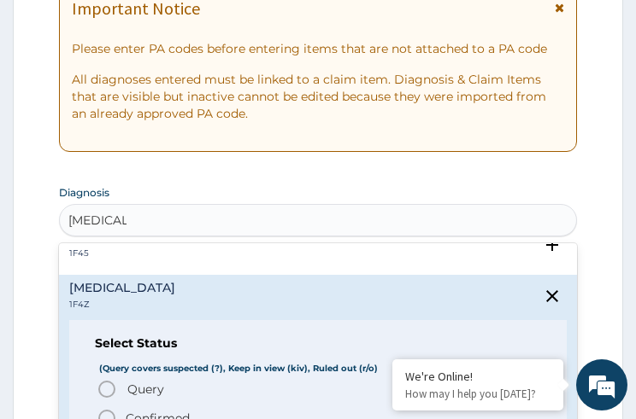
scroll to position [137, 0]
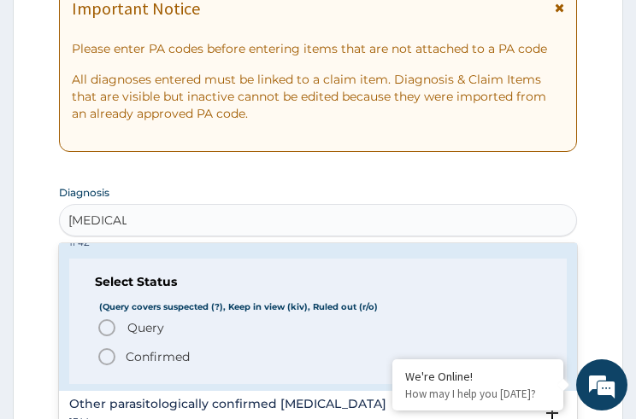
click at [147, 362] on p "Confirmed" at bounding box center [158, 357] width 64 height 17
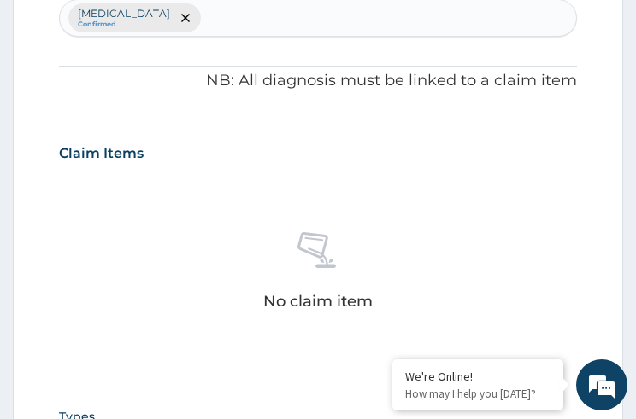
scroll to position [794, 0]
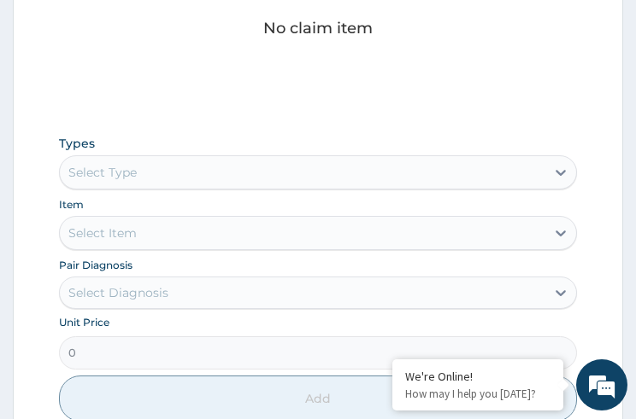
click at [154, 177] on div "Select Type" at bounding box center [302, 172] width 484 height 27
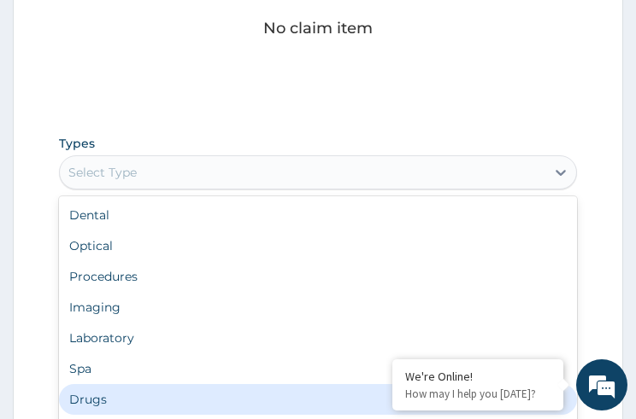
click at [90, 391] on div "Drugs" at bounding box center [317, 399] width 517 height 31
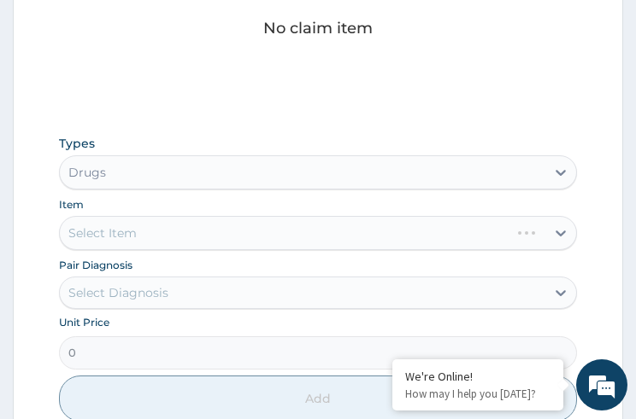
click at [134, 237] on div "Select Item" at bounding box center [317, 233] width 517 height 34
click at [132, 234] on div "Select Item" at bounding box center [102, 233] width 68 height 17
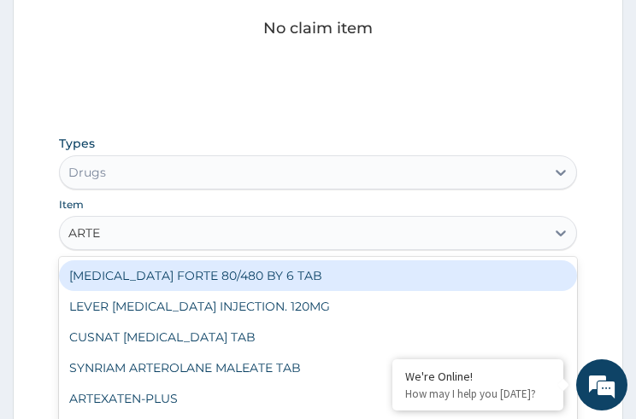
type input "ARTES"
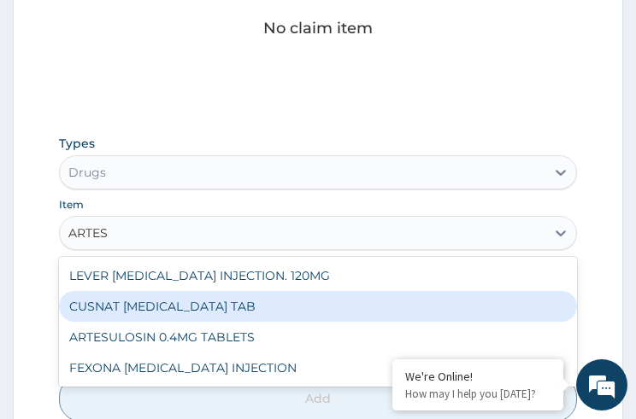
click at [179, 310] on div "CUSNAT [MEDICAL_DATA] TAB" at bounding box center [317, 306] width 517 height 31
type input "177.375"
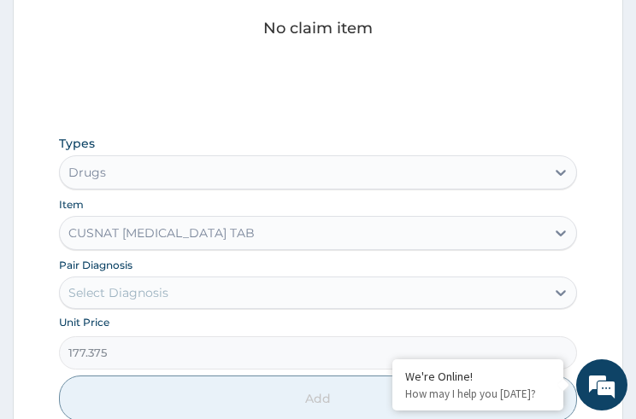
scroll to position [863, 0]
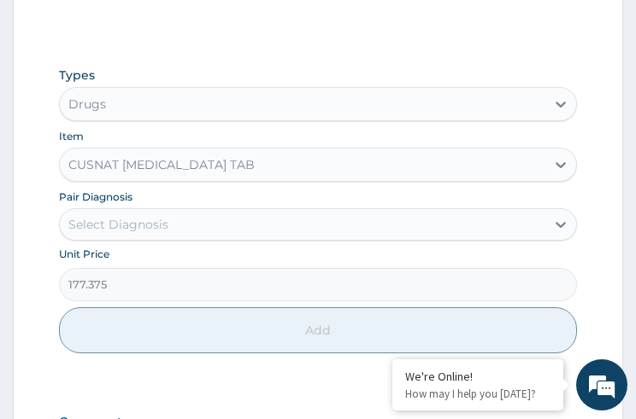
click at [206, 223] on div "Select Diagnosis" at bounding box center [302, 224] width 484 height 27
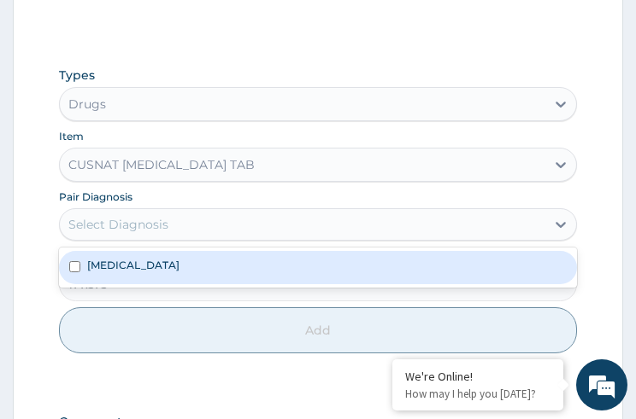
click at [79, 265] on input "checkbox" at bounding box center [74, 266] width 11 height 11
checkbox input "true"
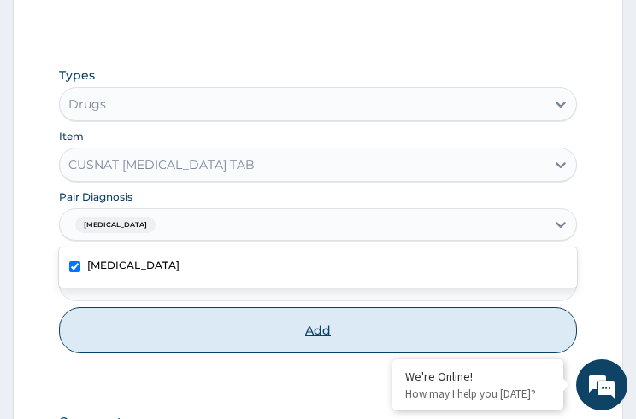
click at [323, 336] on button "Add" at bounding box center [317, 331] width 517 height 46
type input "0"
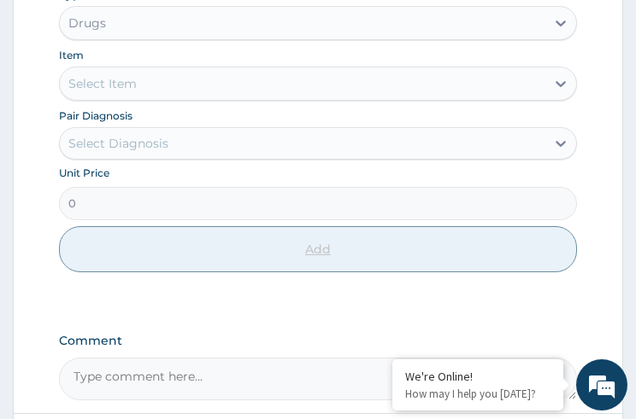
scroll to position [561, 0]
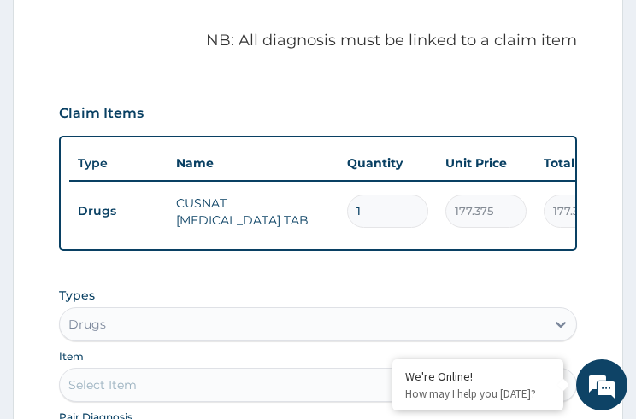
type input "0.00"
type input "6"
type input "1064.25"
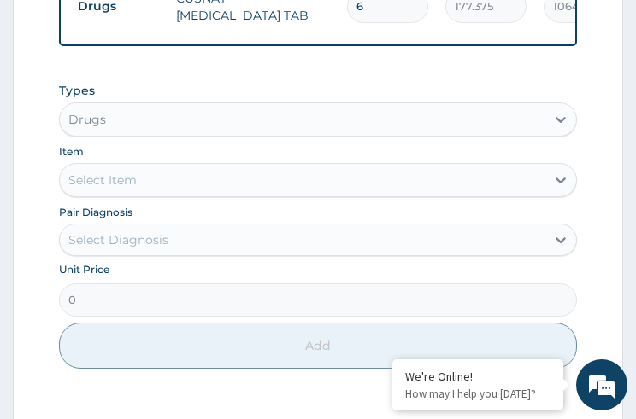
type input "6"
click at [334, 194] on div "Select Item" at bounding box center [302, 180] width 484 height 27
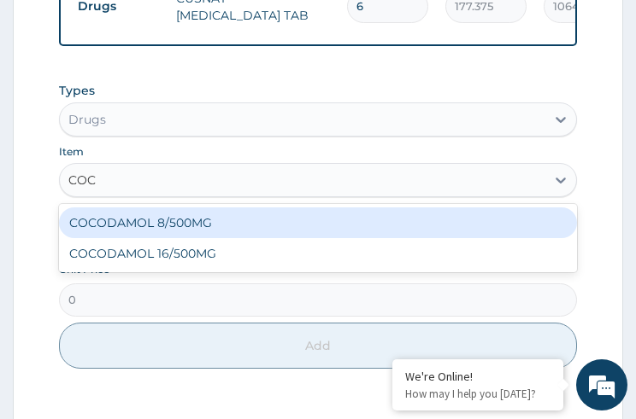
type input "COCO"
click at [202, 234] on div "COCODAMOL 8/500MG" at bounding box center [317, 223] width 517 height 31
type input "236.5"
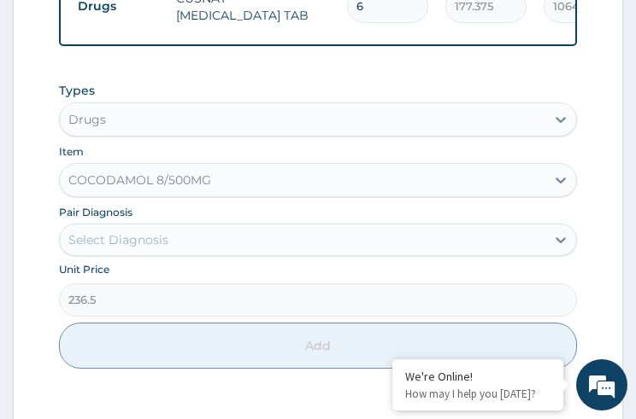
click at [185, 243] on div "Select Diagnosis" at bounding box center [302, 239] width 484 height 27
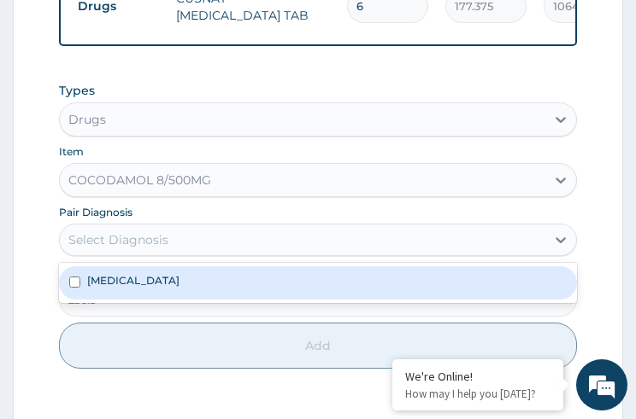
scroll to position [803, 0]
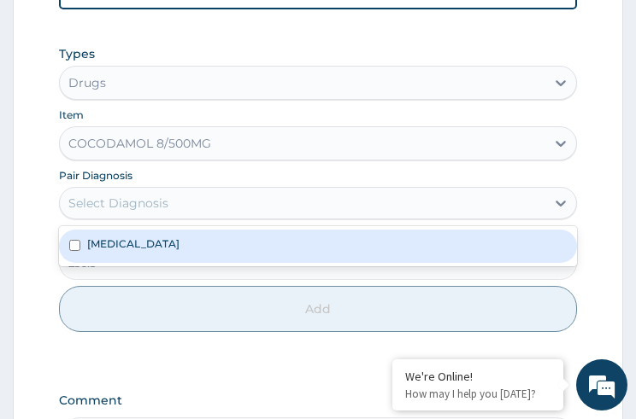
click at [178, 247] on label "Malaria, unspecified" at bounding box center [133, 244] width 92 height 15
checkbox input "true"
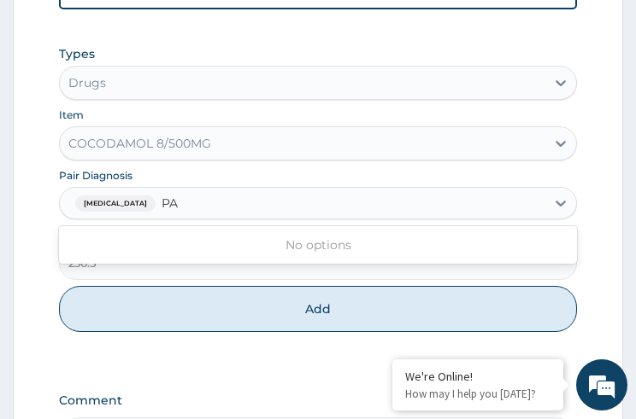
type input "P"
click at [264, 140] on div "COCODAMOL 8/500MG" at bounding box center [302, 143] width 484 height 27
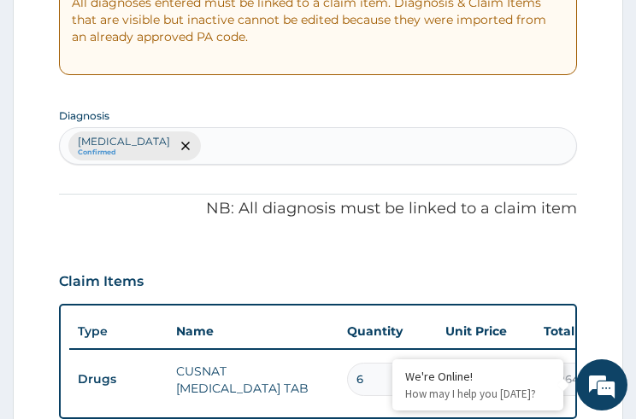
scroll to position [403, 0]
click at [239, 140] on div "Malaria, unspecified Confirmed" at bounding box center [317, 146] width 515 height 36
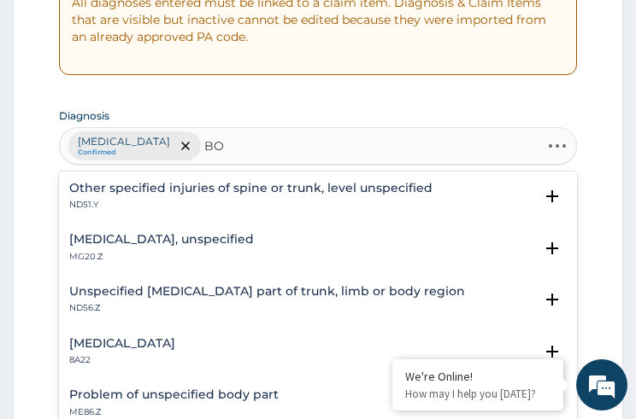
type input "B"
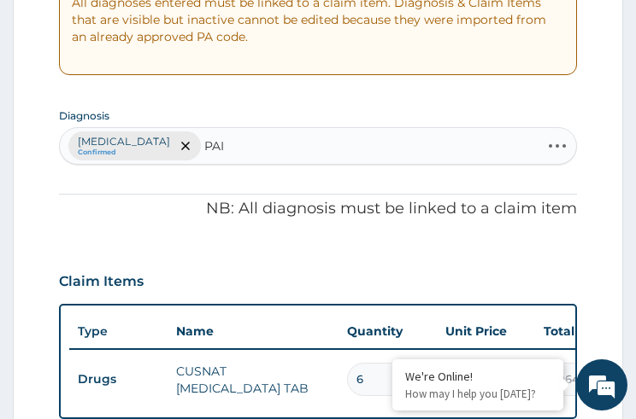
type input "PAIN"
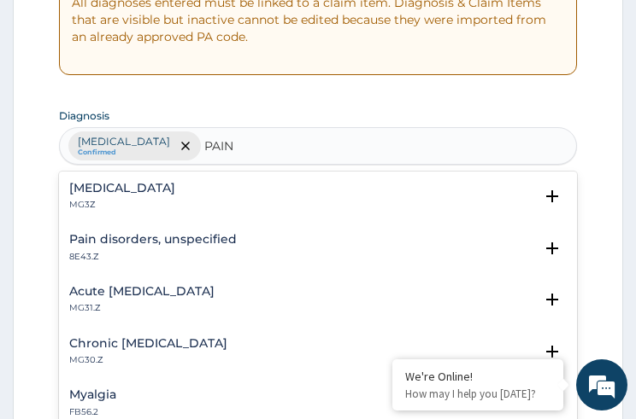
click at [144, 288] on h4 "Acute [MEDICAL_DATA]" at bounding box center [141, 291] width 145 height 13
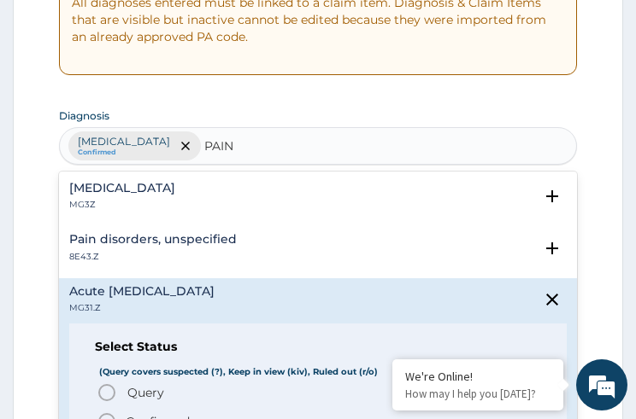
scroll to position [137, 0]
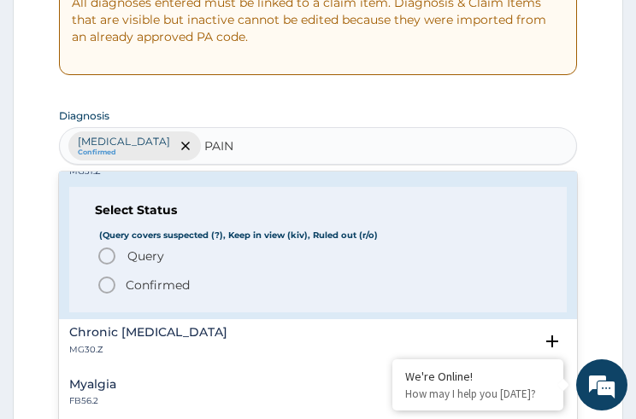
click at [112, 290] on icon "status option filled" at bounding box center [107, 285] width 21 height 21
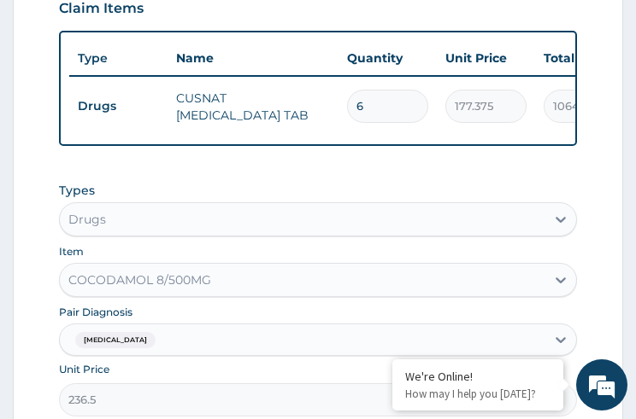
scroll to position [735, 0]
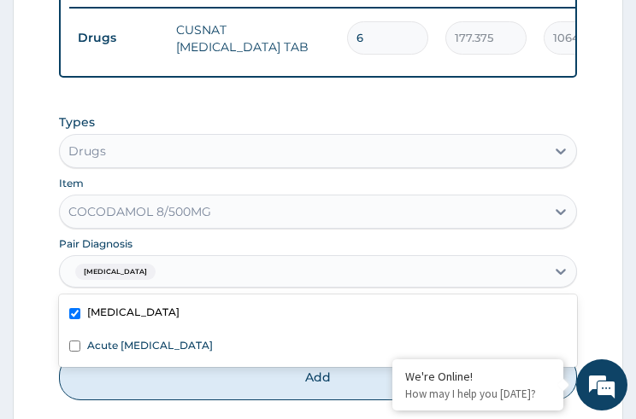
click at [256, 287] on div "Malaria, unspecified" at bounding box center [302, 272] width 484 height 29
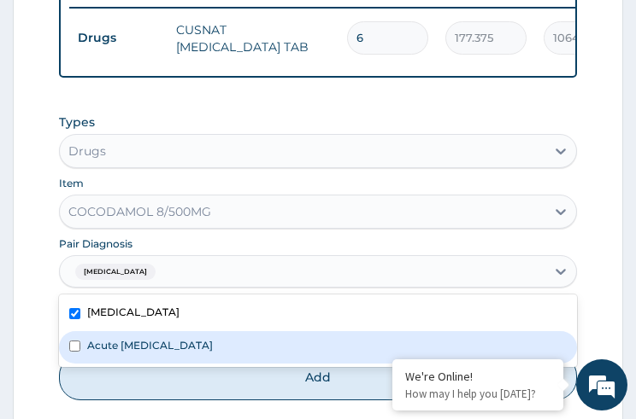
click at [79, 352] on input "checkbox" at bounding box center [74, 346] width 11 height 11
checkbox input "true"
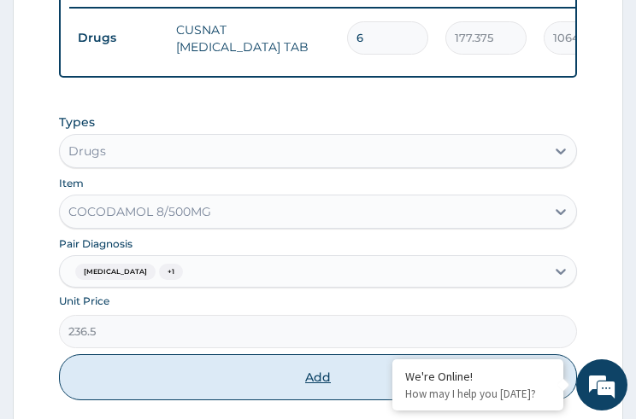
click at [303, 386] on button "Add" at bounding box center [317, 378] width 517 height 46
type input "0"
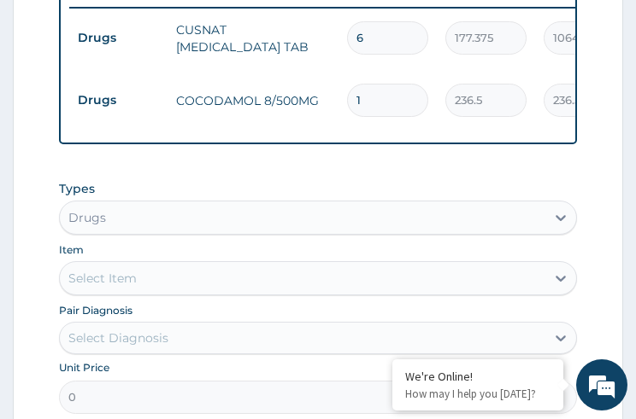
type input "0.00"
type input "3"
type input "709.50"
type input "3"
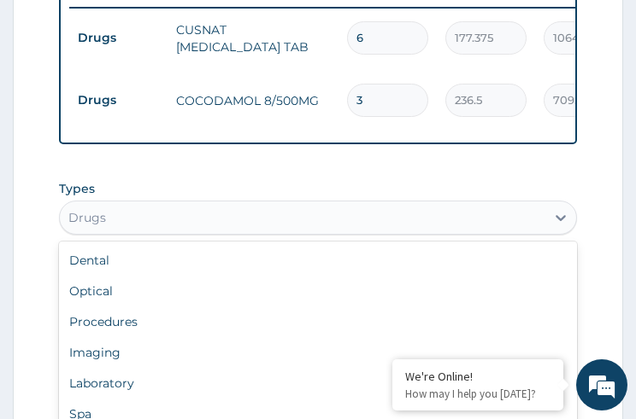
click at [215, 231] on div "Drugs" at bounding box center [302, 217] width 484 height 27
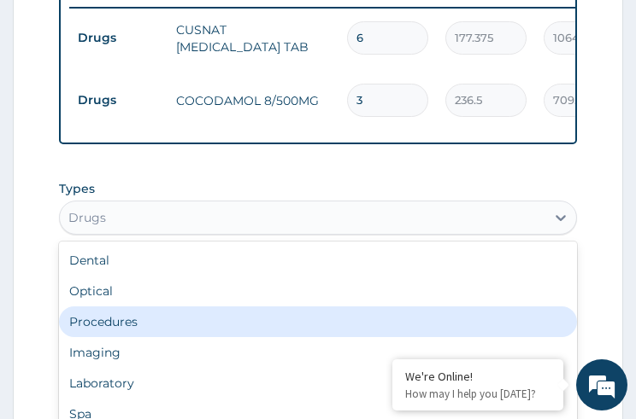
click at [97, 328] on div "Procedures" at bounding box center [317, 322] width 517 height 31
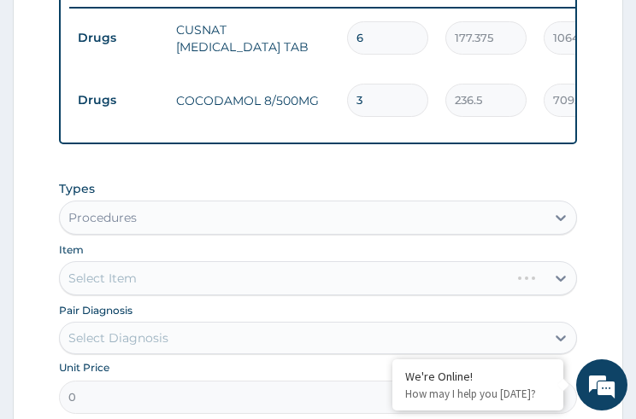
click at [119, 284] on div "Select Item" at bounding box center [317, 278] width 517 height 34
click at [122, 282] on div "Select Item" at bounding box center [317, 278] width 517 height 34
click at [124, 293] on div "Select Item" at bounding box center [317, 278] width 517 height 34
click at [124, 287] on div "Select Item" at bounding box center [102, 278] width 68 height 17
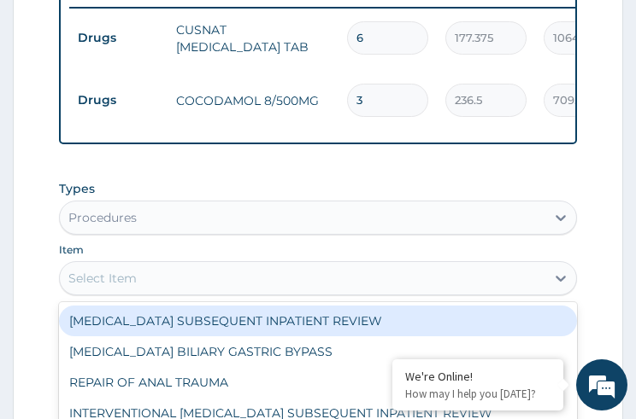
click at [124, 287] on div "Select Item" at bounding box center [102, 278] width 68 height 17
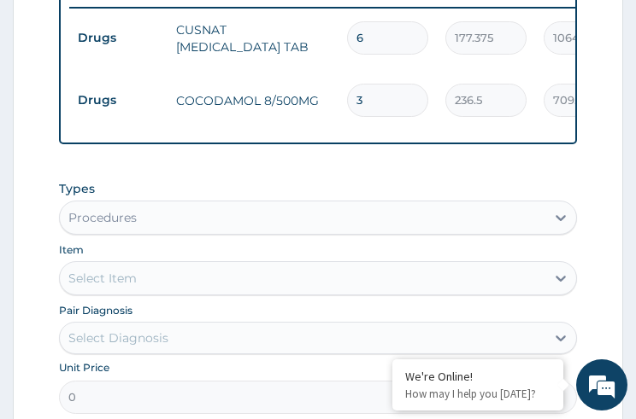
click at [124, 287] on div "Select Item" at bounding box center [102, 278] width 68 height 17
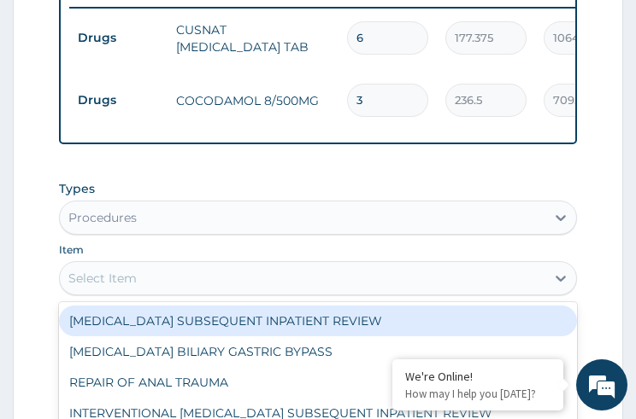
click at [301, 292] on div "Select Item" at bounding box center [302, 278] width 484 height 27
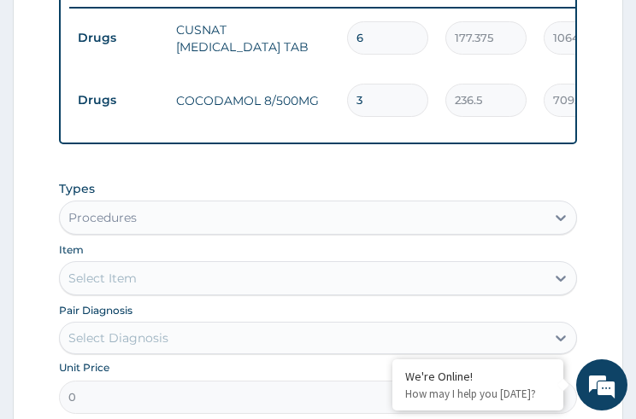
click at [301, 292] on div "Select Item" at bounding box center [302, 278] width 484 height 27
click at [525, 278] on div "Select Item" at bounding box center [302, 278] width 484 height 27
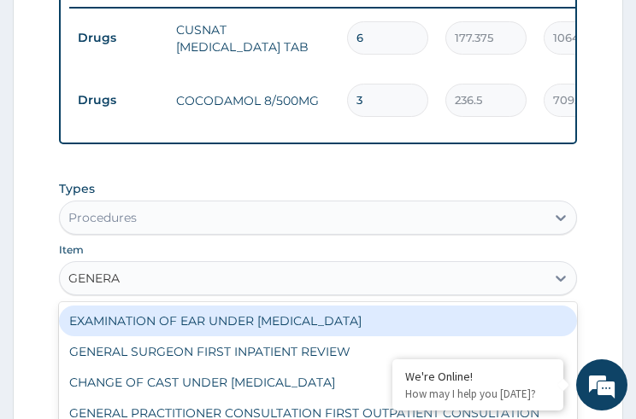
type input "GENERAL"
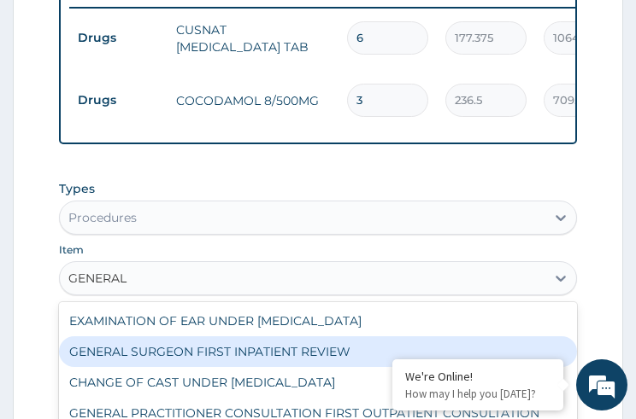
scroll to position [58, 0]
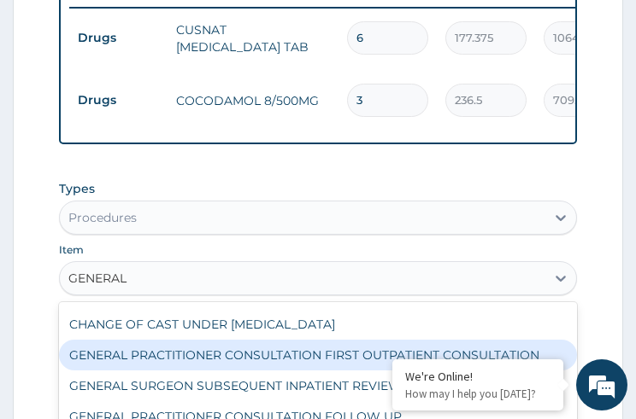
click at [349, 360] on div "GENERAL PRACTITIONER CONSULTATION FIRST OUTPATIENT CONSULTATION" at bounding box center [317, 355] width 517 height 31
type input "3547.5"
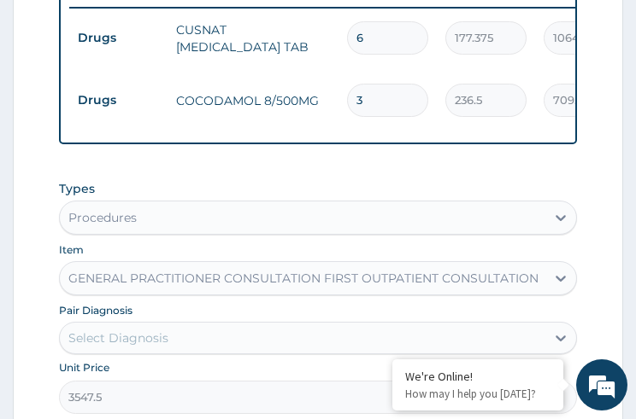
scroll to position [940, 0]
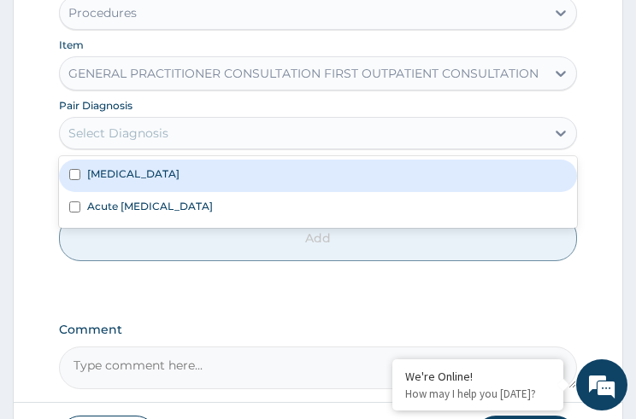
click at [255, 147] on div "Select Diagnosis" at bounding box center [302, 133] width 484 height 27
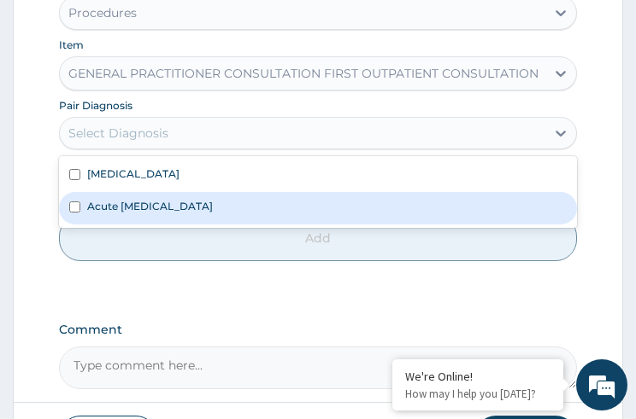
click at [167, 205] on div "Acute pain, unspecified" at bounding box center [317, 208] width 517 height 32
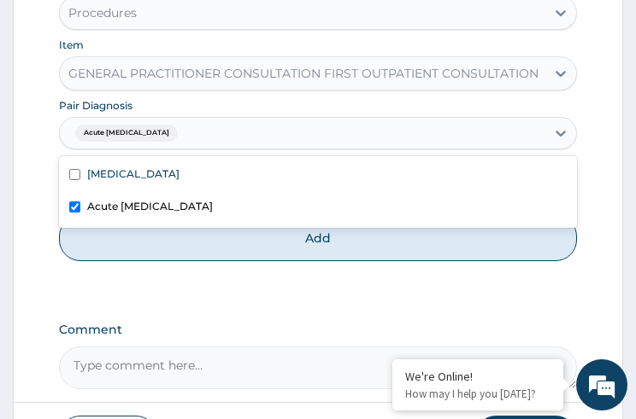
checkbox input "true"
click at [332, 246] on button "Add" at bounding box center [317, 238] width 517 height 46
type input "0"
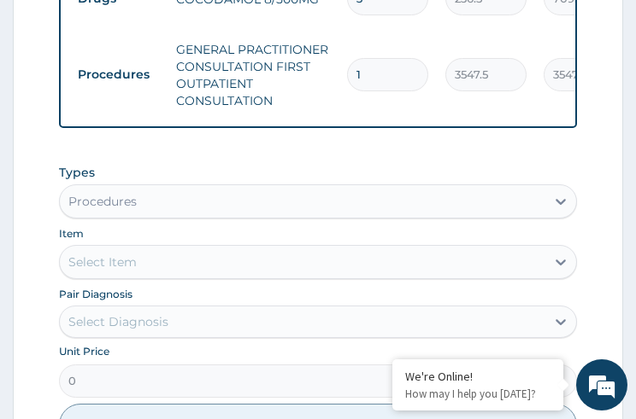
scroll to position [1144, 0]
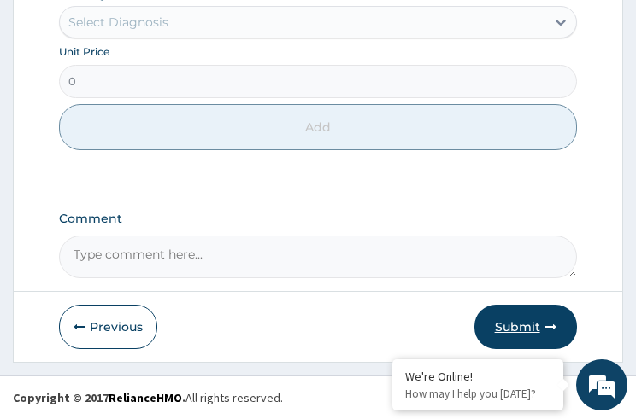
click at [515, 331] on button "Submit" at bounding box center [525, 327] width 103 height 44
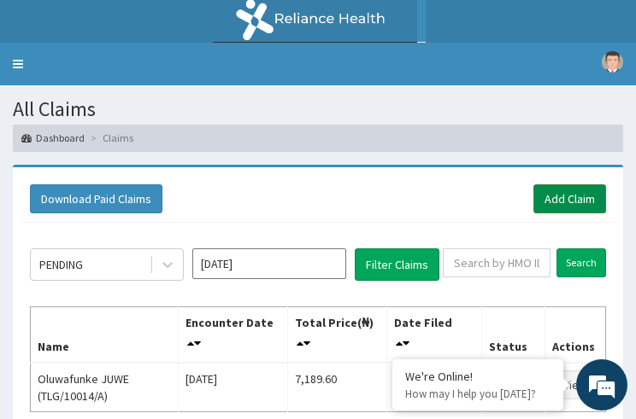
click at [550, 199] on link "Add Claim" at bounding box center [569, 199] width 73 height 29
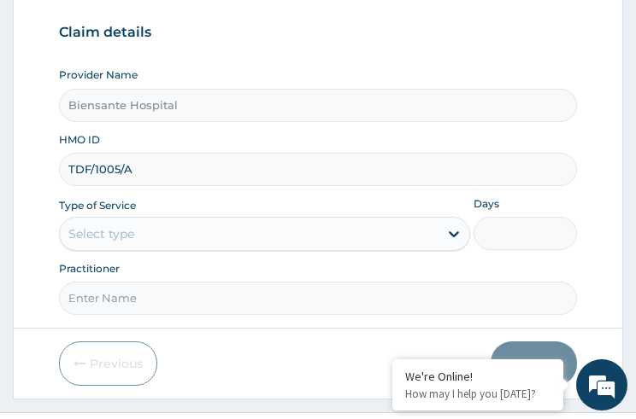
type input "TDF/1005/A"
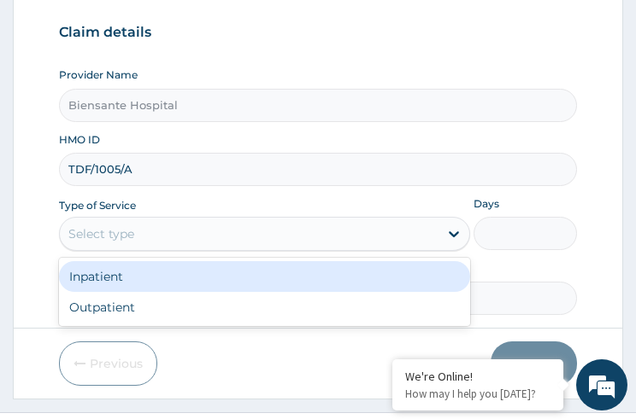
click at [127, 246] on div "Select type" at bounding box center [249, 233] width 378 height 27
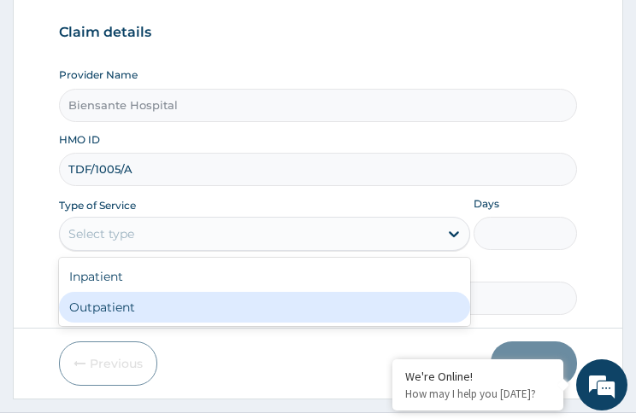
click at [128, 308] on div "Outpatient" at bounding box center [264, 307] width 411 height 31
type input "1"
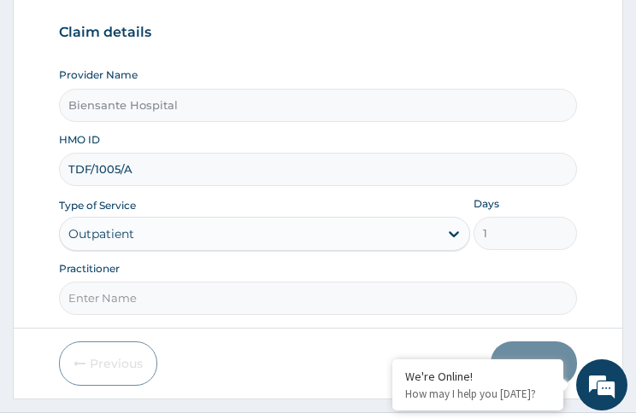
click at [129, 302] on input "Practitioner" at bounding box center [317, 298] width 517 height 33
type input "[PERSON_NAME]"
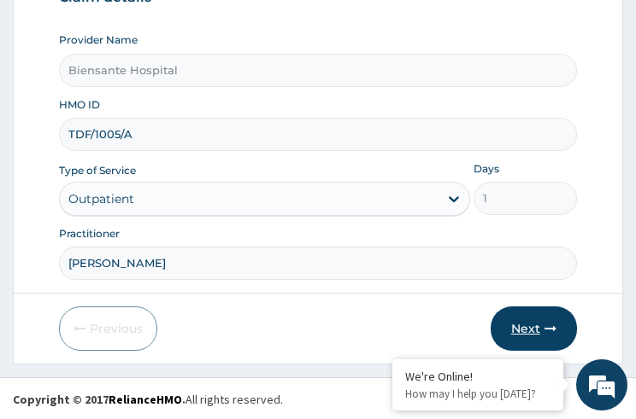
click at [519, 325] on button "Next" at bounding box center [533, 329] width 86 height 44
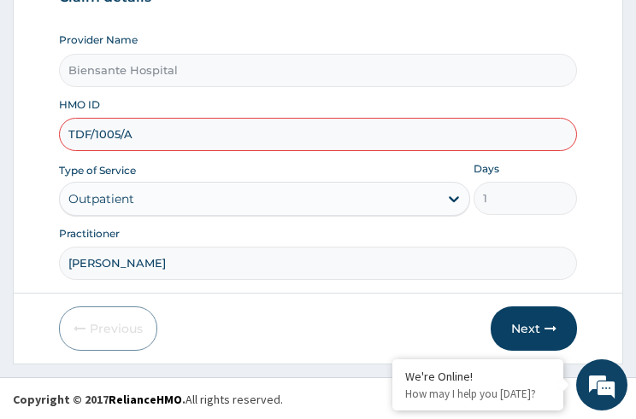
click at [115, 137] on input "TDF/1005/A" at bounding box center [317, 134] width 517 height 33
type input "TDF/10005/A"
click at [524, 334] on button "Next" at bounding box center [533, 329] width 86 height 44
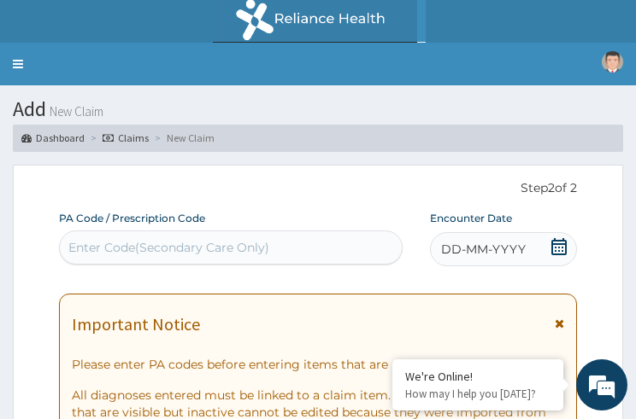
click at [557, 249] on icon at bounding box center [558, 246] width 17 height 17
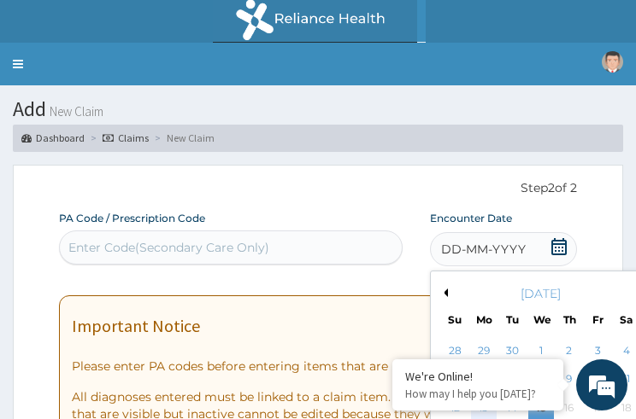
click at [485, 396] on div "13" at bounding box center [484, 409] width 26 height 26
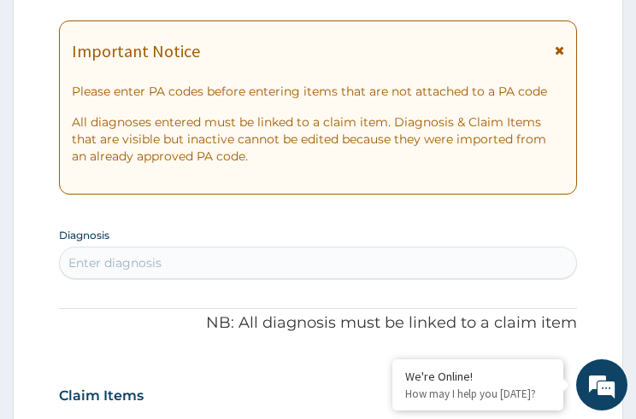
scroll to position [342, 0]
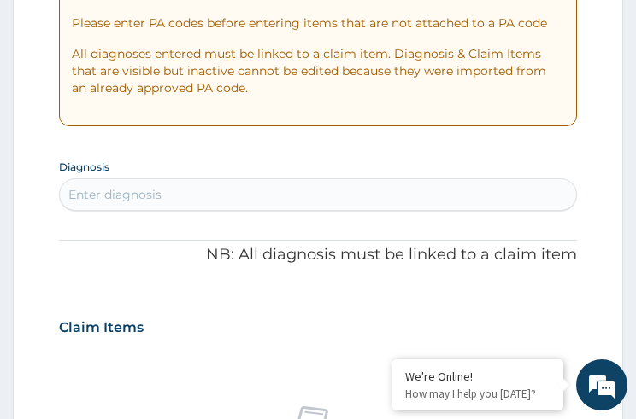
click at [365, 191] on div "Enter diagnosis" at bounding box center [317, 194] width 515 height 27
type input "S"
type input "A"
type input "PAIN"
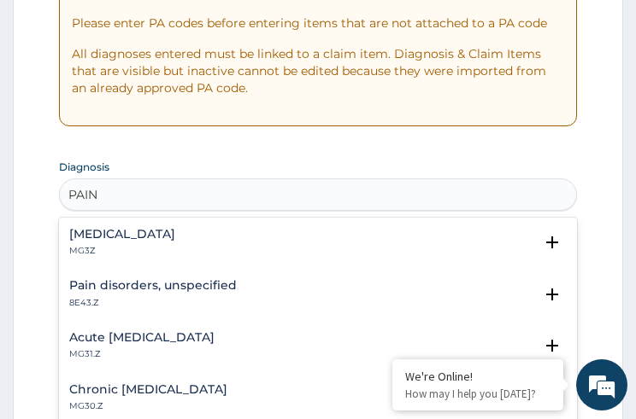
click at [176, 285] on h4 "Pain disorders, unspecified" at bounding box center [152, 285] width 167 height 13
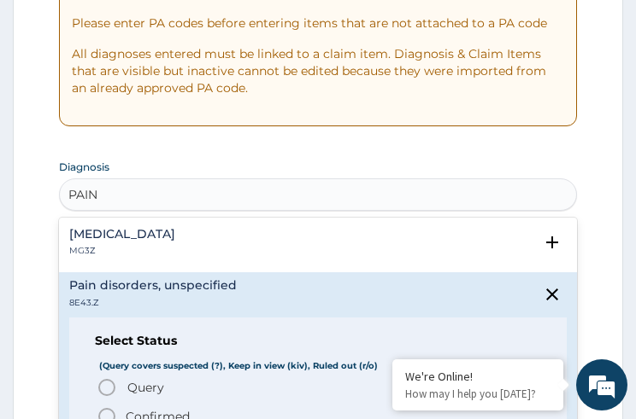
click at [106, 407] on icon "status option filled" at bounding box center [107, 417] width 21 height 21
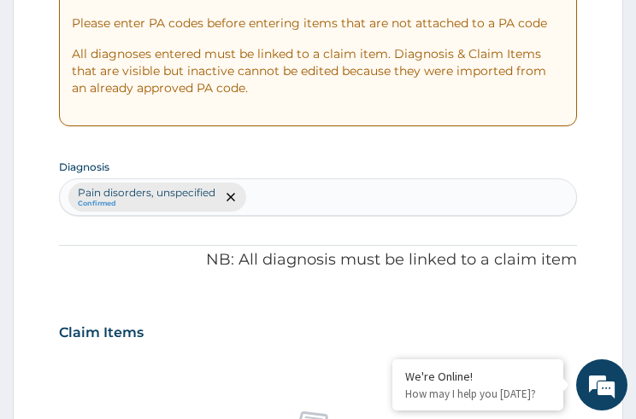
scroll to position [683, 0]
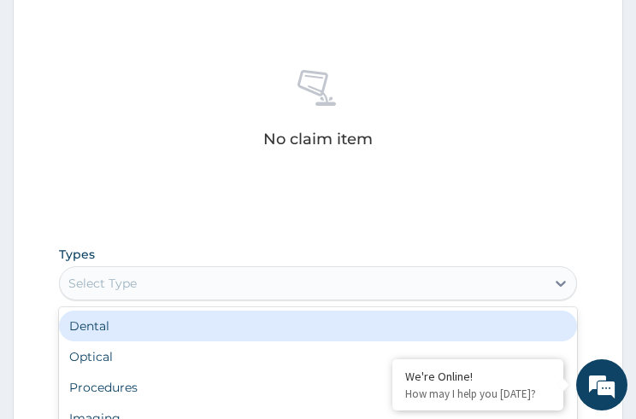
click at [116, 275] on div "Select Type" at bounding box center [102, 283] width 68 height 17
click at [105, 381] on div "Procedures" at bounding box center [317, 387] width 517 height 31
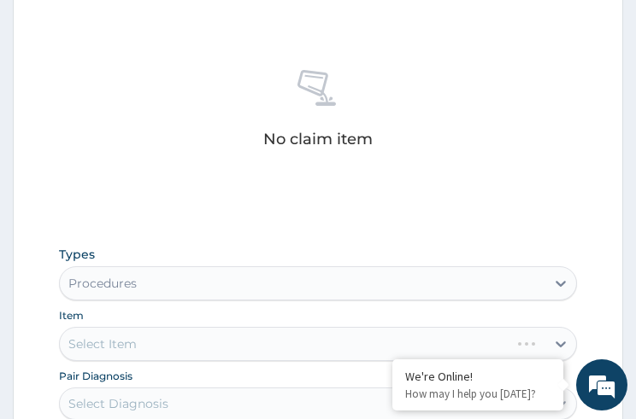
click at [134, 354] on div "Select Item" at bounding box center [317, 344] width 517 height 34
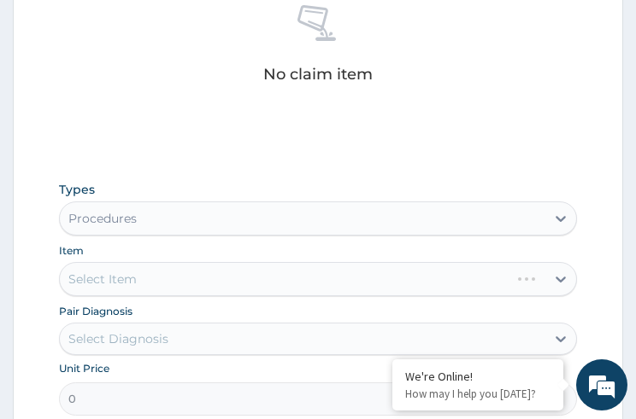
scroll to position [752, 0]
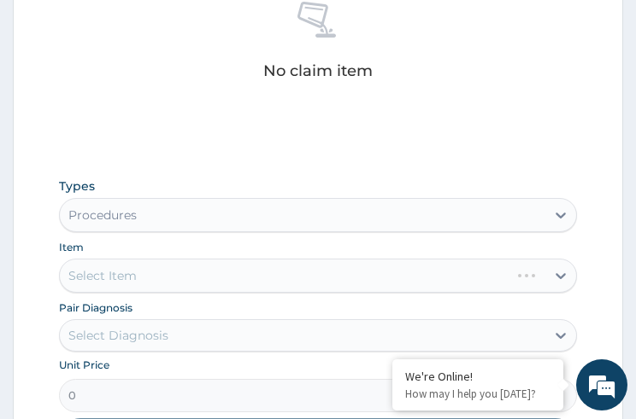
click at [130, 273] on div "Select Item" at bounding box center [317, 276] width 517 height 34
click at [103, 273] on div "Select Item" at bounding box center [102, 275] width 68 height 17
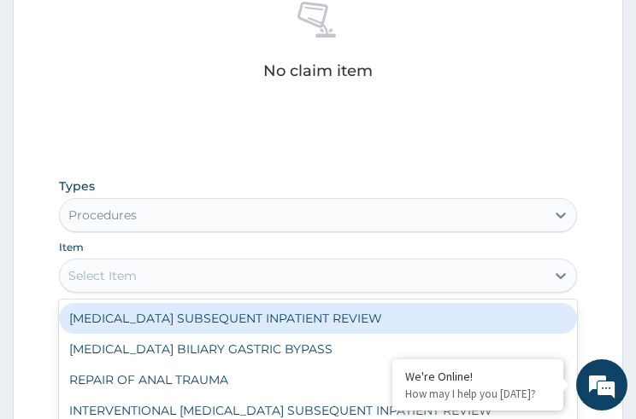
click at [103, 273] on div "Select Item" at bounding box center [102, 275] width 68 height 17
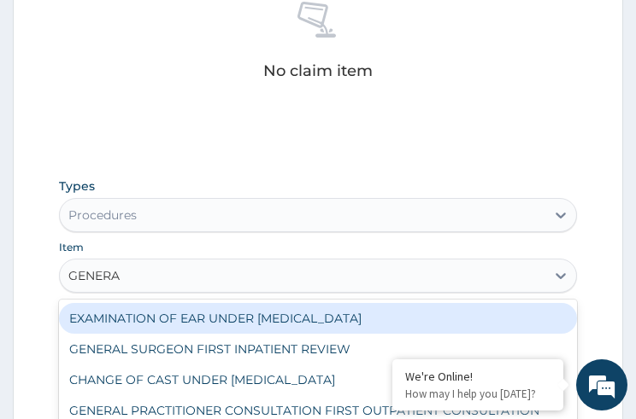
type input "GENERAL"
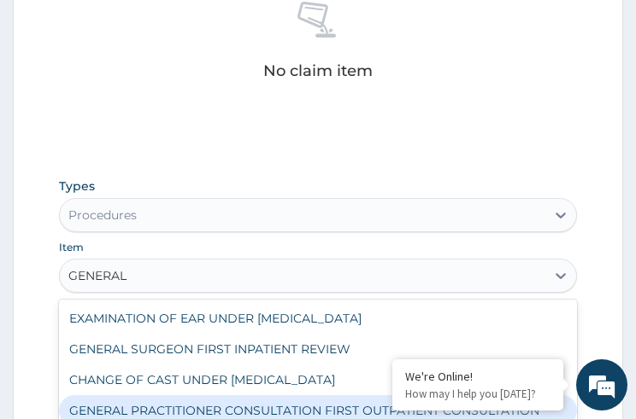
click at [176, 406] on div "GENERAL PRACTITIONER CONSULTATION FIRST OUTPATIENT CONSULTATION" at bounding box center [317, 411] width 517 height 31
type input "3547.5"
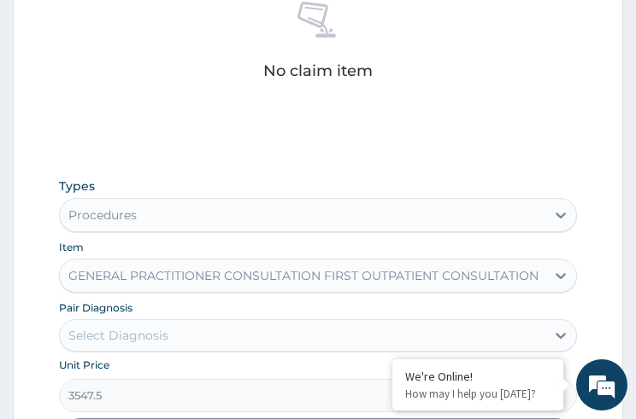
scroll to position [888, 0]
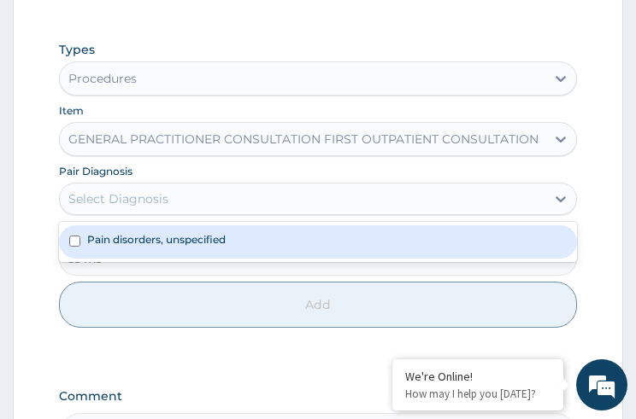
click at [141, 204] on div "Select Diagnosis" at bounding box center [118, 198] width 100 height 17
click at [141, 236] on label "Pain disorders, unspecified" at bounding box center [156, 239] width 138 height 15
checkbox input "true"
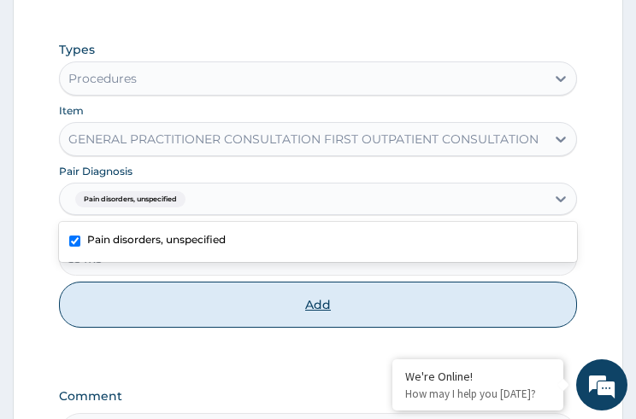
click at [331, 299] on button "Add" at bounding box center [317, 305] width 517 height 46
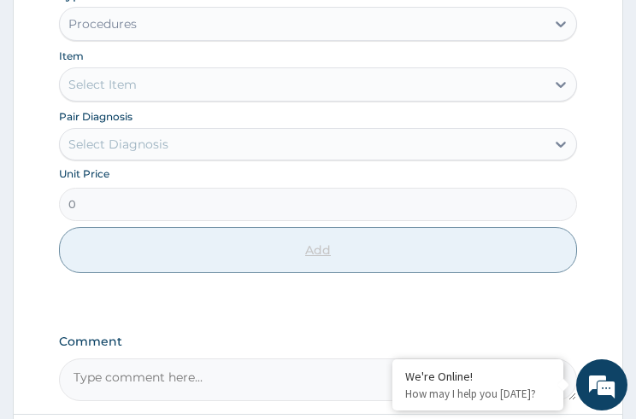
scroll to position [574, 0]
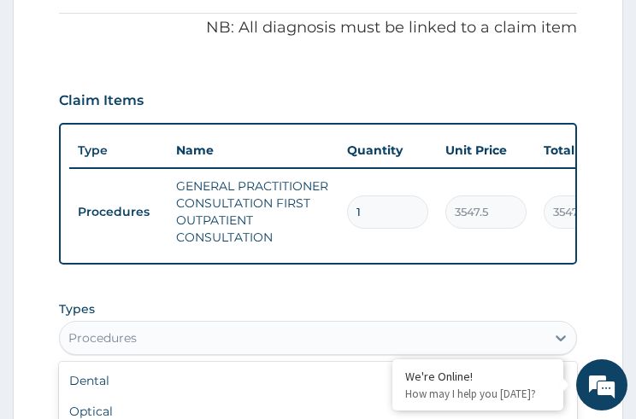
click at [240, 345] on div "Procedures" at bounding box center [302, 338] width 484 height 27
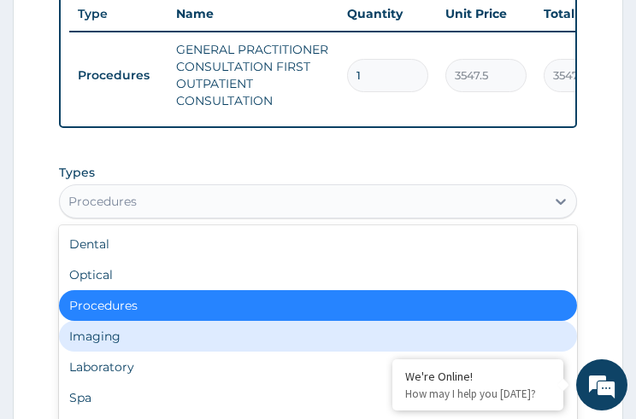
scroll to position [58, 0]
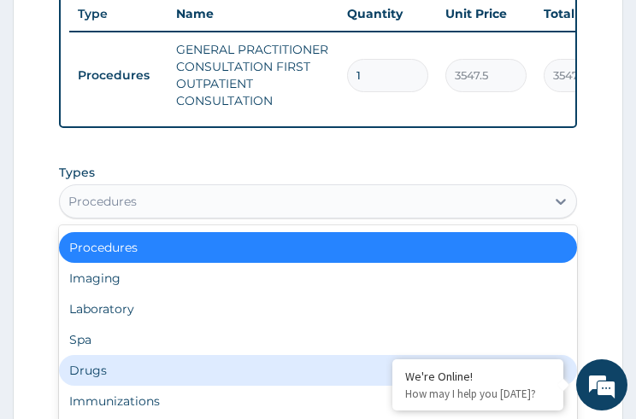
click at [168, 369] on div "Drugs" at bounding box center [317, 370] width 517 height 31
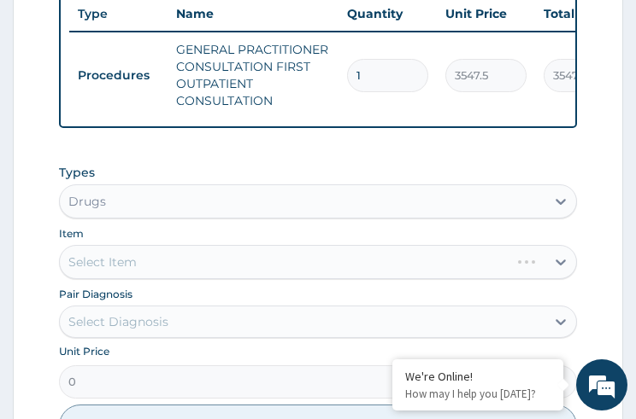
click at [139, 268] on div "Select Item" at bounding box center [317, 262] width 517 height 34
click at [131, 269] on div "Select Item" at bounding box center [317, 262] width 517 height 34
click at [131, 269] on div "Select Item" at bounding box center [102, 262] width 68 height 17
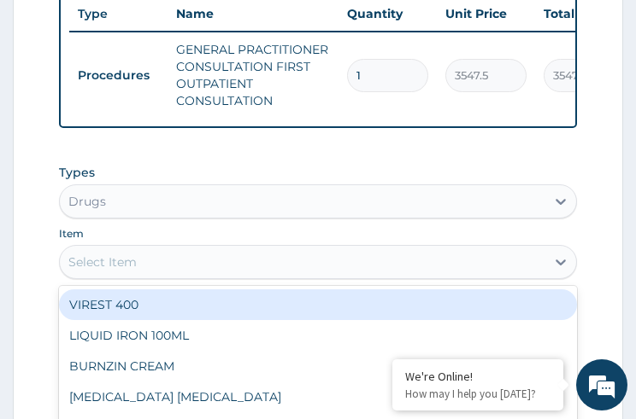
type input "266.0625"
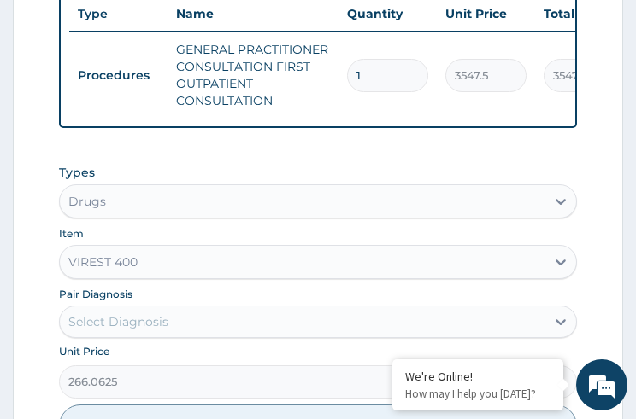
click at [137, 271] on div "VIREST 400" at bounding box center [102, 262] width 69 height 17
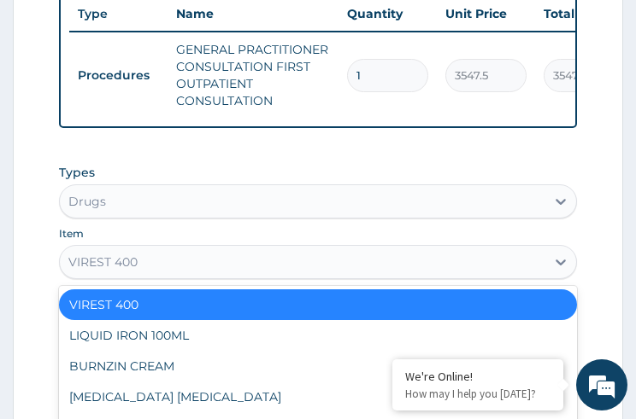
click at [253, 276] on div "VIREST 400" at bounding box center [302, 262] width 484 height 27
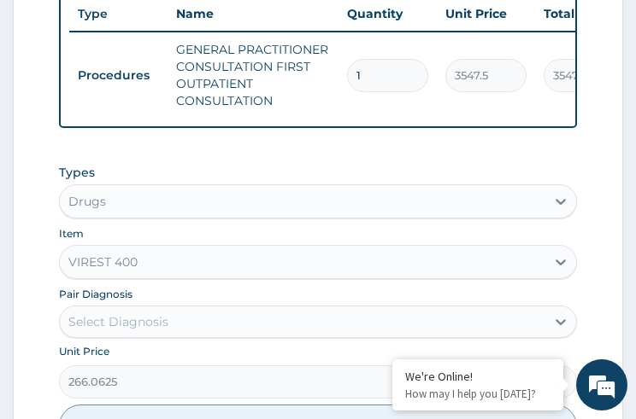
click at [253, 276] on div "VIREST 400" at bounding box center [302, 262] width 484 height 27
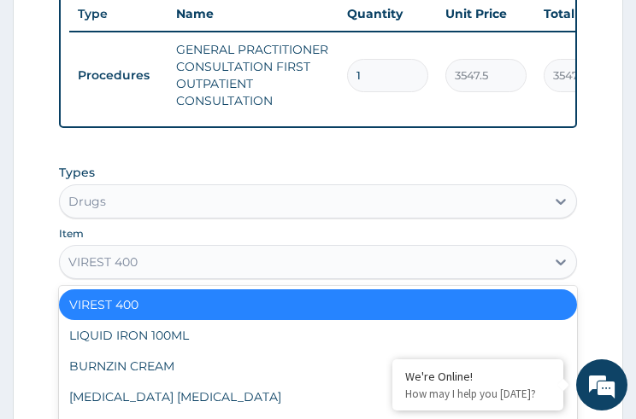
click at [253, 276] on div "VIREST 400" at bounding box center [302, 262] width 484 height 27
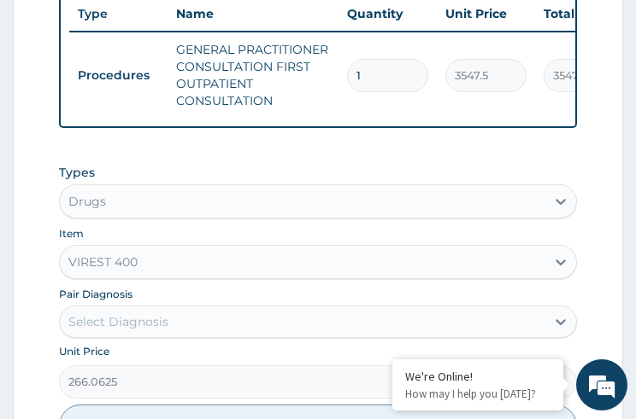
type input "P"
click at [91, 274] on div "VIREST 400" at bounding box center [302, 262] width 484 height 27
click at [90, 271] on div "VIREST 400" at bounding box center [102, 262] width 69 height 17
click at [407, 267] on div "VIREST 400" at bounding box center [302, 262] width 484 height 27
click at [330, 148] on div "PA Code / Prescription Code Enter Code(Secondary Care Only) Encounter Date 13-1…" at bounding box center [317, 39] width 517 height 1078
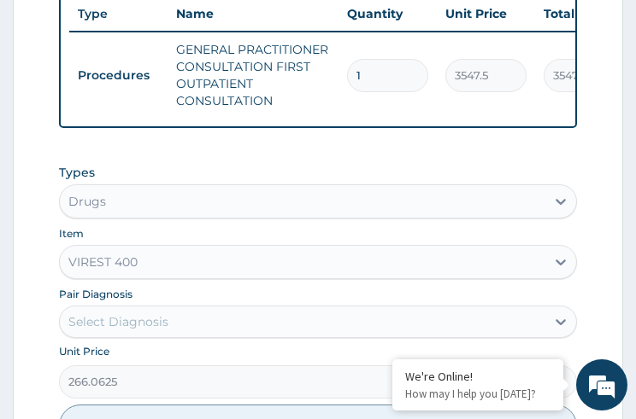
click at [145, 276] on div "VIREST 400" at bounding box center [302, 262] width 484 height 27
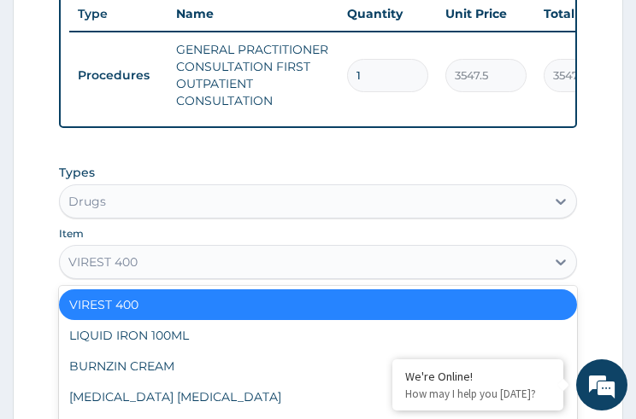
click at [145, 276] on div "VIREST 400" at bounding box center [302, 262] width 484 height 27
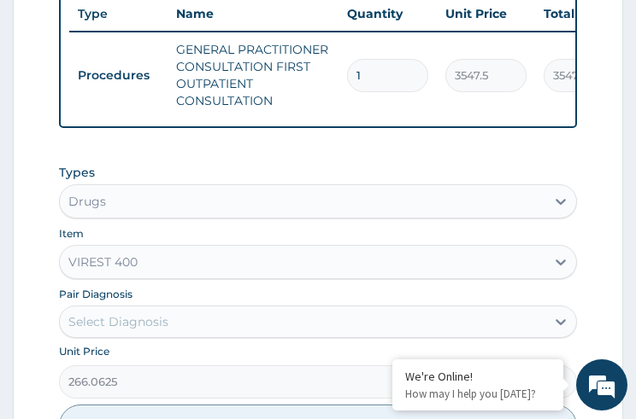
click at [145, 276] on div "VIREST 400" at bounding box center [302, 262] width 484 height 27
click at [144, 267] on div "VIREST 400" at bounding box center [302, 262] width 484 height 27
click at [185, 272] on div "VIREST 400" at bounding box center [302, 262] width 484 height 27
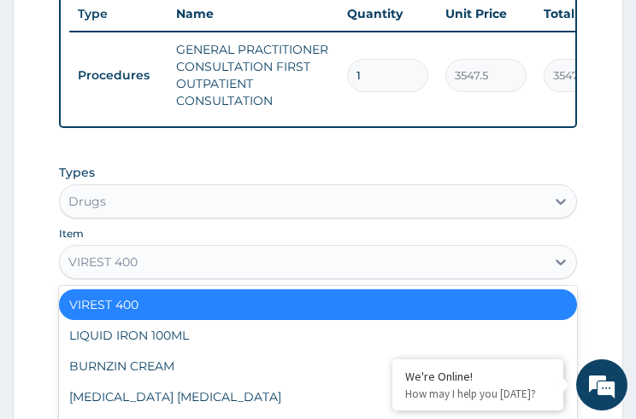
click at [198, 270] on div "VIREST 400" at bounding box center [302, 262] width 484 height 27
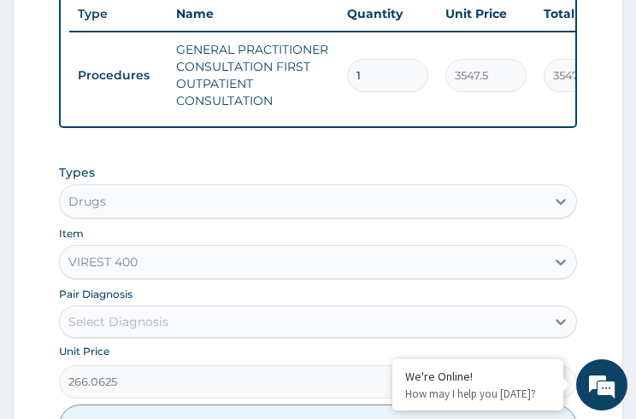
click at [198, 270] on div "VIREST 400" at bounding box center [302, 262] width 484 height 27
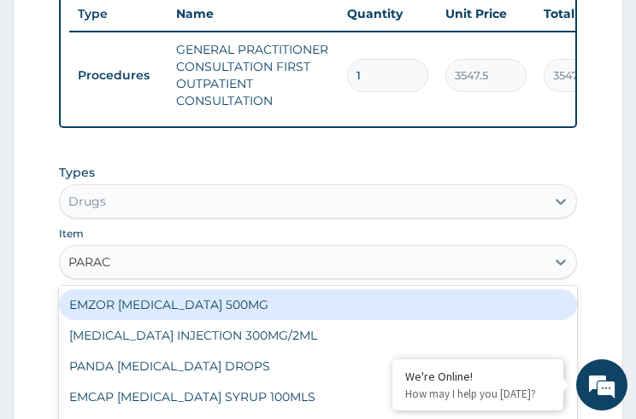
type input "PARACE"
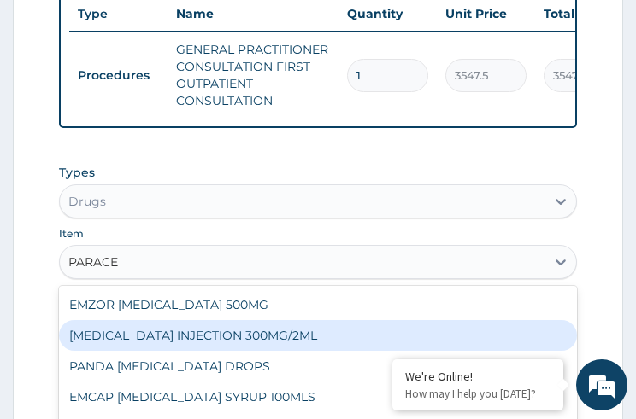
click at [179, 350] on div "PARACETAMOL INJECTION 300MG/2ML" at bounding box center [317, 335] width 517 height 31
type input "260.1499938964844"
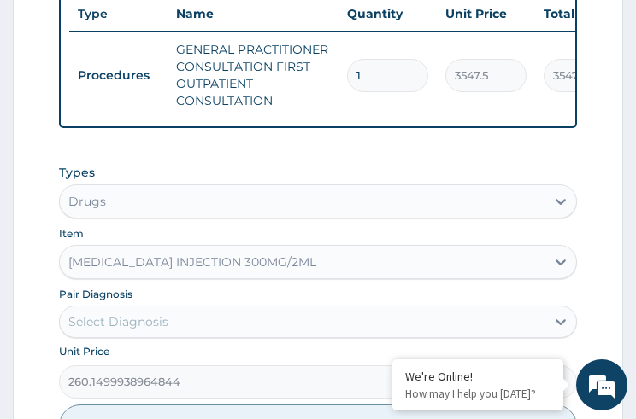
click at [179, 332] on div "Select Diagnosis" at bounding box center [302, 321] width 484 height 27
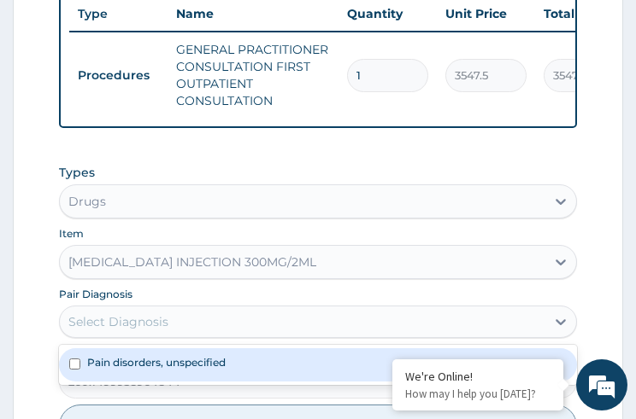
click at [162, 370] on label "Pain disorders, unspecified" at bounding box center [156, 362] width 138 height 15
checkbox input "true"
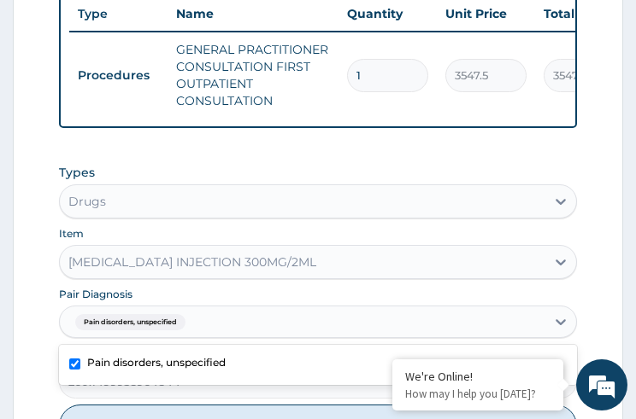
scroll to position [1018, 0]
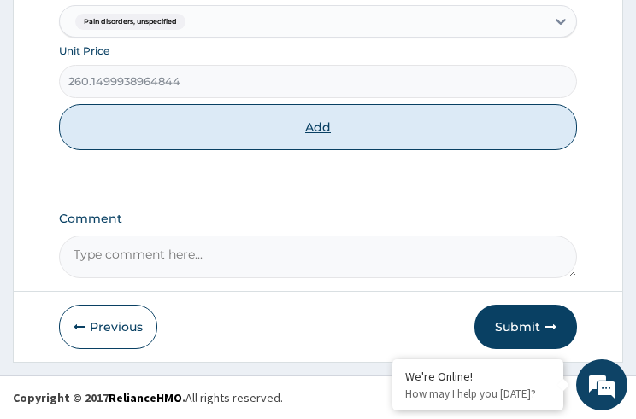
click at [304, 134] on button "Add" at bounding box center [317, 127] width 517 height 46
type input "0"
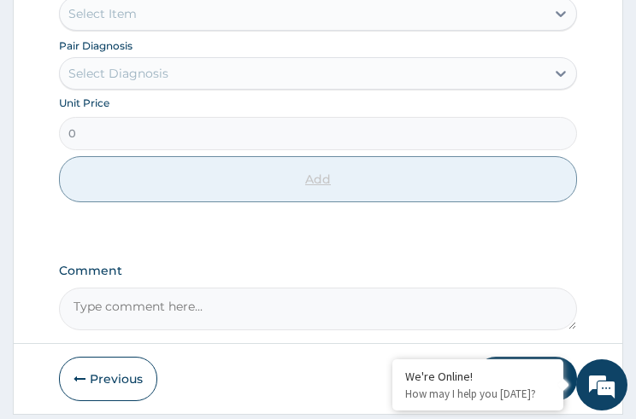
scroll to position [647, 0]
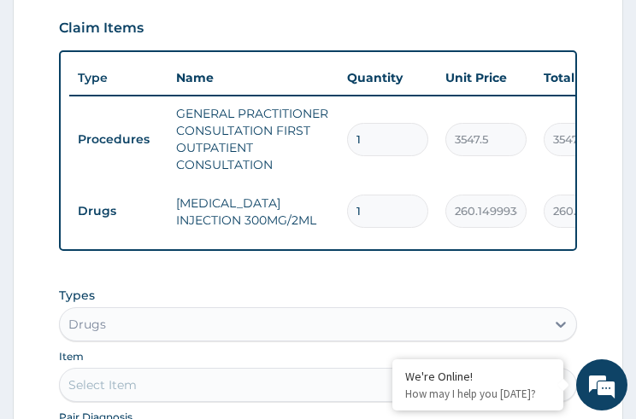
type input "0.00"
type input "2"
type input "520.30"
type input "1"
type input "260.15"
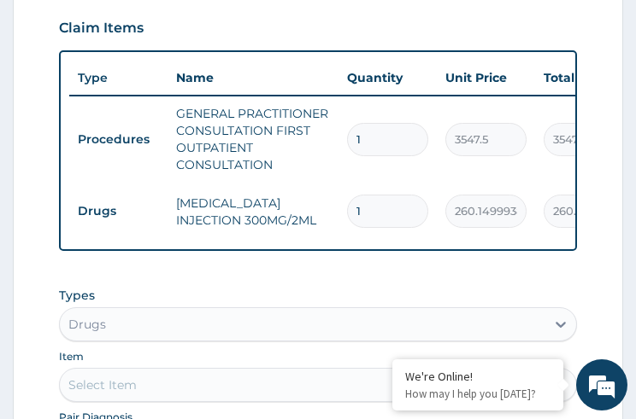
type input "0"
type input "0.00"
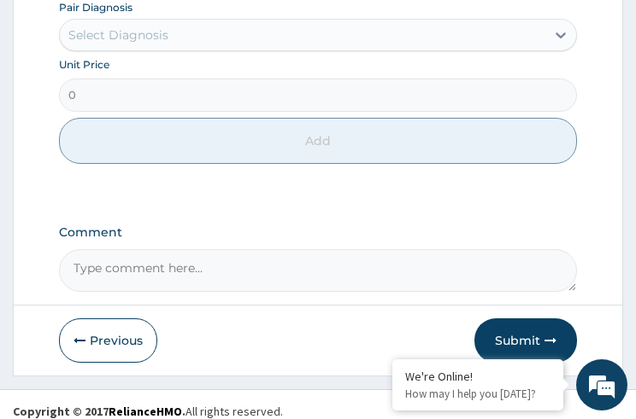
scroll to position [1077, 0]
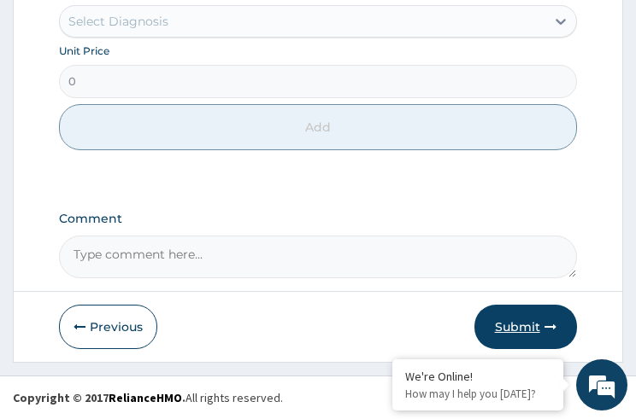
type input "0"
click at [513, 315] on button "Submit" at bounding box center [525, 327] width 103 height 44
click at [516, 335] on button "Submit" at bounding box center [525, 327] width 103 height 44
click at [518, 325] on button "Submit" at bounding box center [525, 327] width 103 height 44
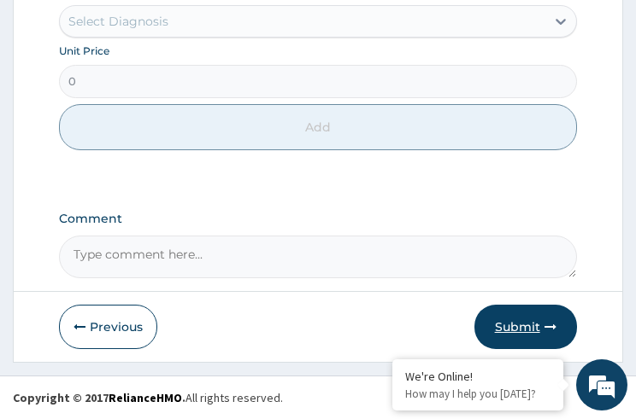
click at [522, 325] on button "Submit" at bounding box center [525, 327] width 103 height 44
click at [544, 328] on icon "button" at bounding box center [550, 327] width 12 height 12
click at [526, 328] on button "Submit" at bounding box center [525, 327] width 103 height 44
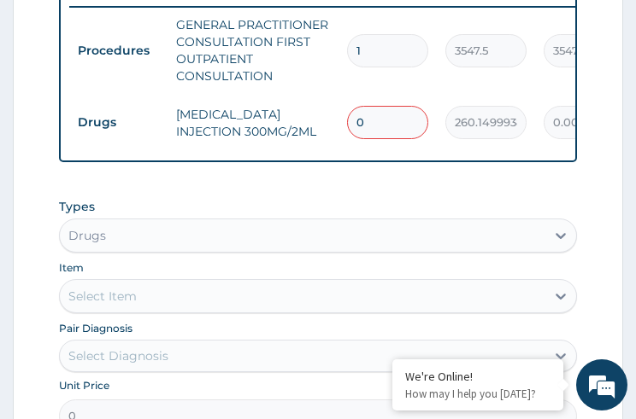
scroll to position [530, 0]
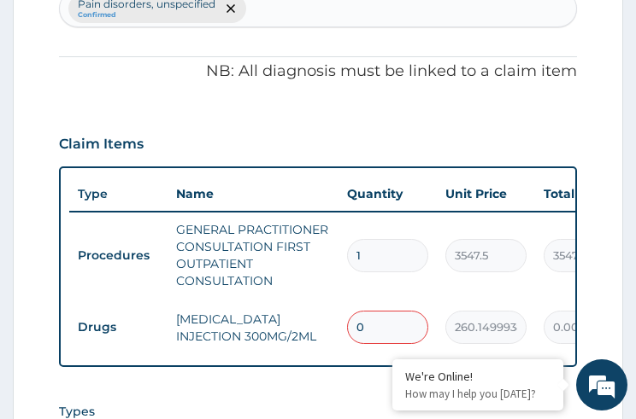
click at [412, 334] on input "0" at bounding box center [387, 327] width 81 height 33
type input "2"
type input "520.30"
type input "2"
click at [427, 342] on div "2" at bounding box center [387, 327] width 81 height 33
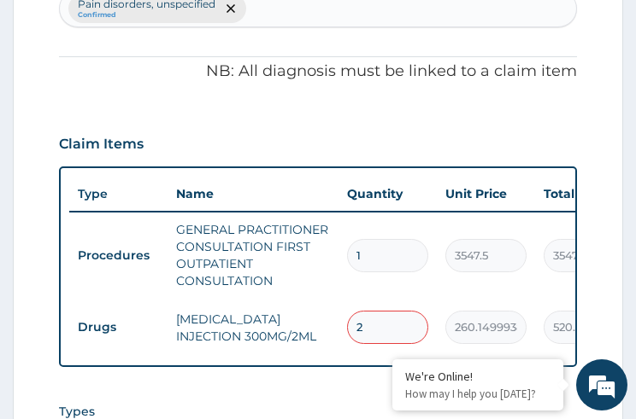
click at [386, 319] on input "2" at bounding box center [387, 327] width 81 height 33
type input "0.00"
type input "1"
type input "260.15"
type input "0"
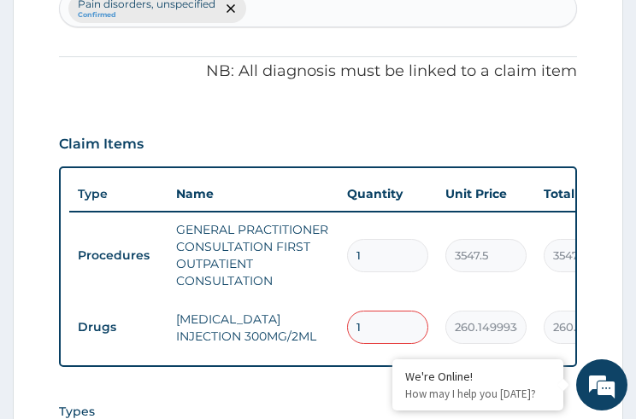
type input "0.00"
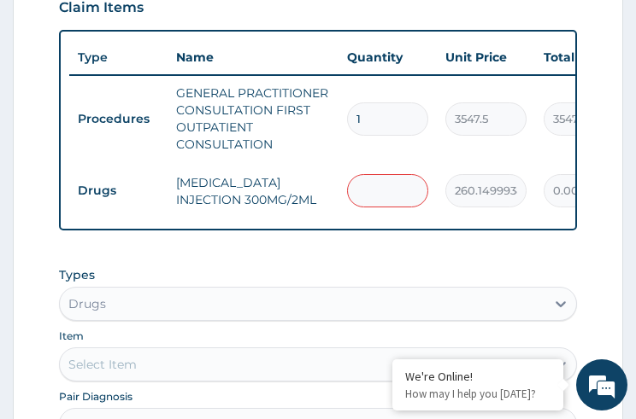
type input "2"
type input "520.30"
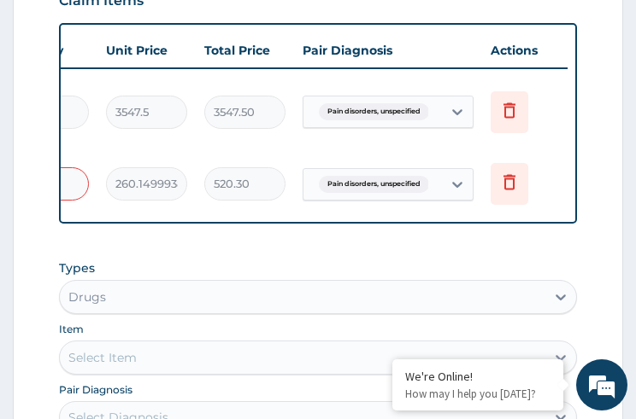
scroll to position [666, 0]
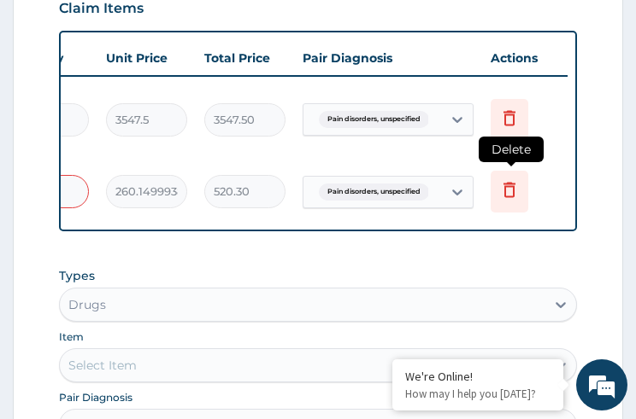
click at [507, 190] on icon at bounding box center [509, 189] width 21 height 21
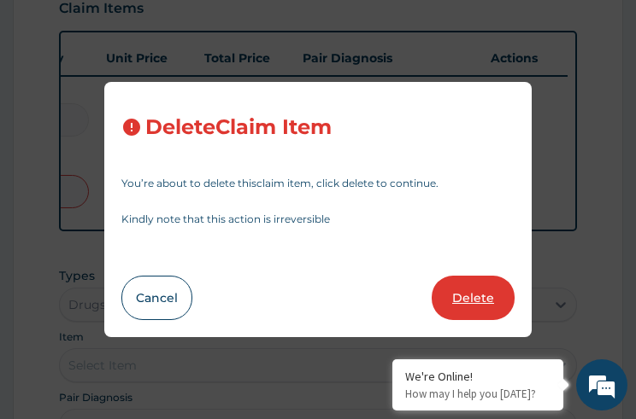
click at [451, 296] on button "Delete" at bounding box center [472, 298] width 83 height 44
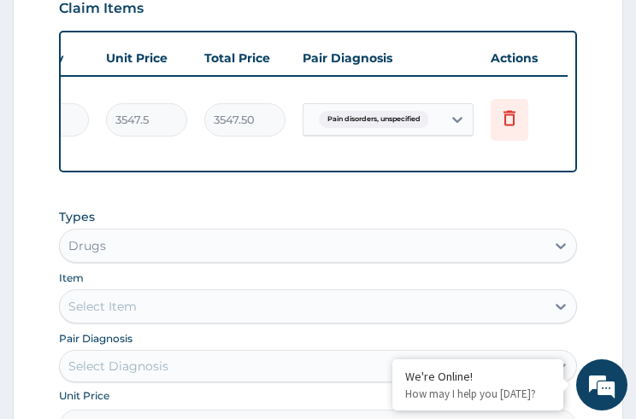
click at [126, 315] on div "Select Item" at bounding box center [102, 306] width 68 height 17
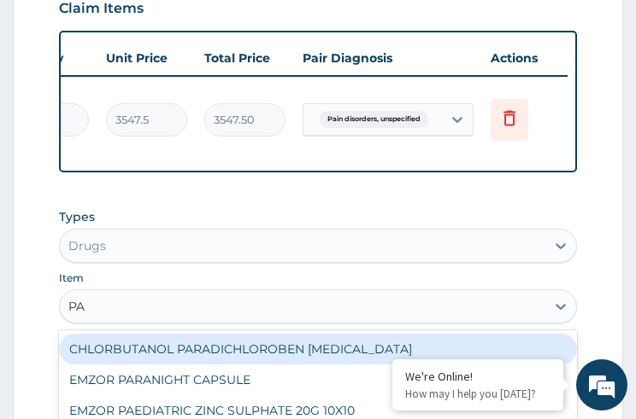
type input "P"
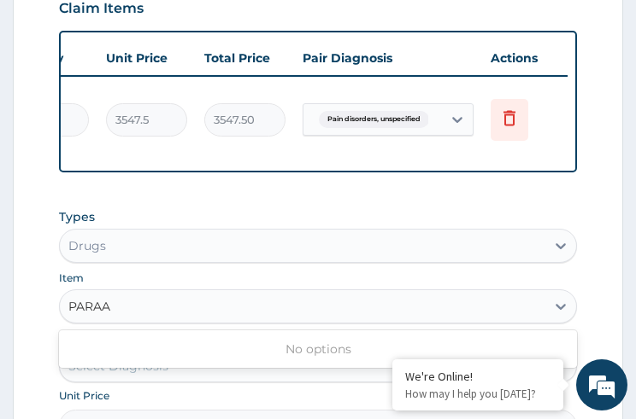
scroll to position [735, 0]
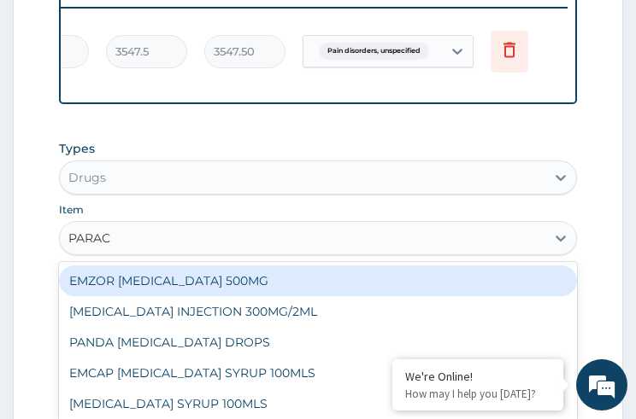
type input "PARACE"
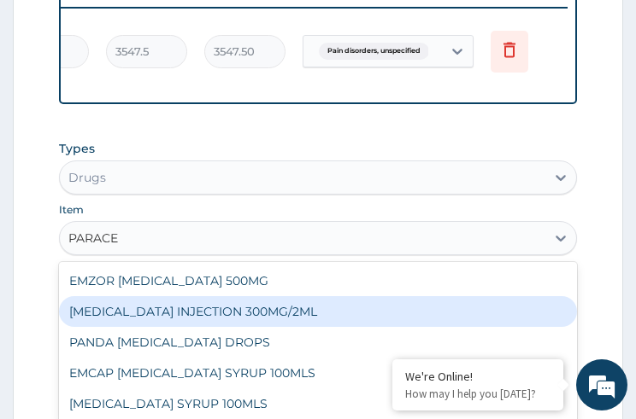
click at [152, 327] on div "PARACETAMOL INJECTION 300MG/2ML" at bounding box center [317, 311] width 517 height 31
type input "260.1499938964844"
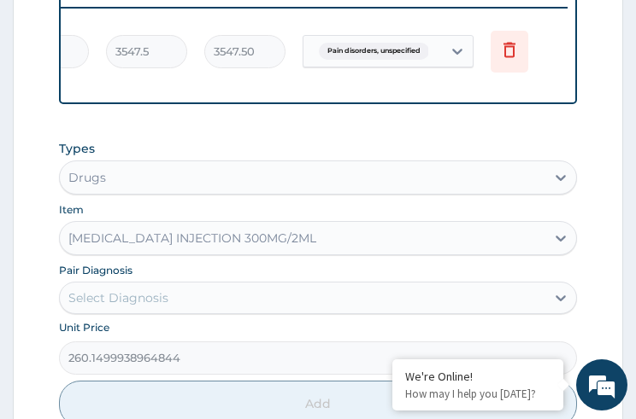
click at [148, 307] on div "Select Diagnosis" at bounding box center [118, 298] width 100 height 17
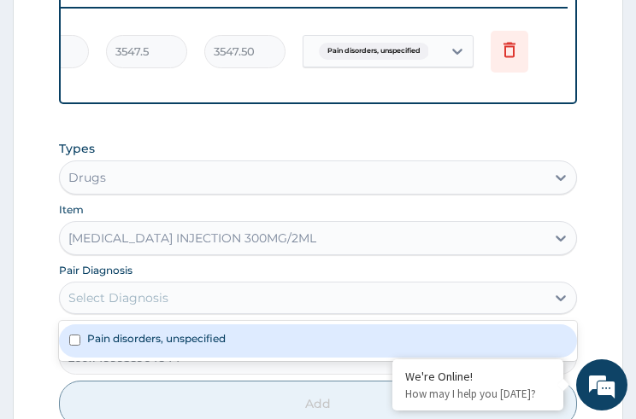
click at [79, 346] on input "checkbox" at bounding box center [74, 340] width 11 height 11
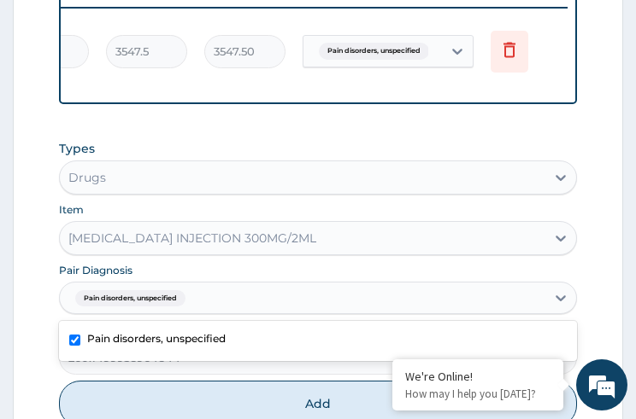
click at [75, 346] on input "checkbox" at bounding box center [74, 340] width 11 height 11
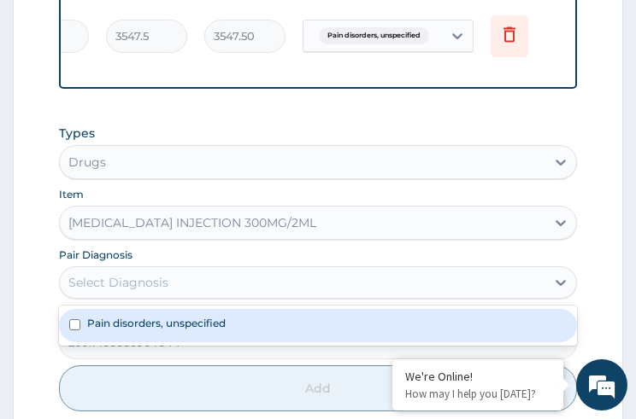
scroll to position [871, 0]
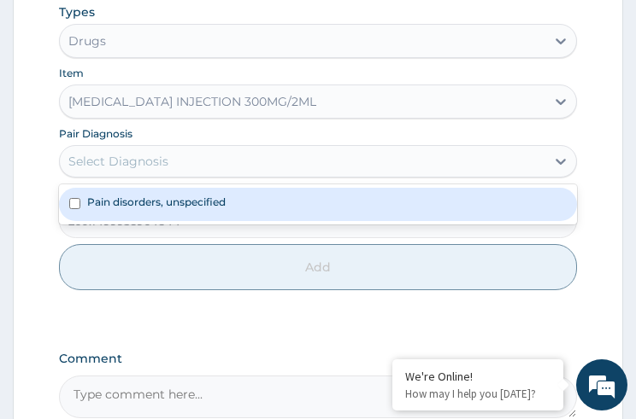
click at [79, 209] on input "checkbox" at bounding box center [74, 203] width 11 height 11
checkbox input "true"
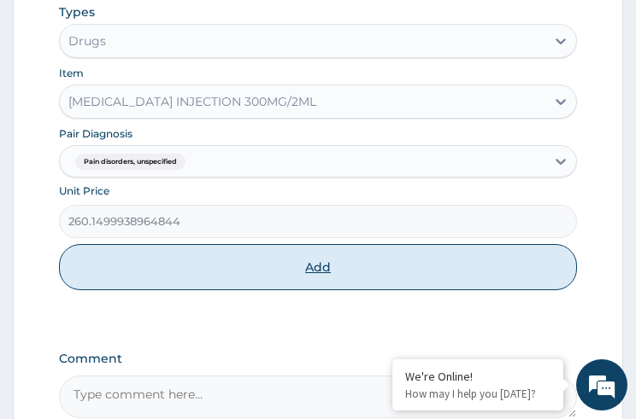
click at [304, 270] on button "Add" at bounding box center [317, 267] width 517 height 46
type input "0"
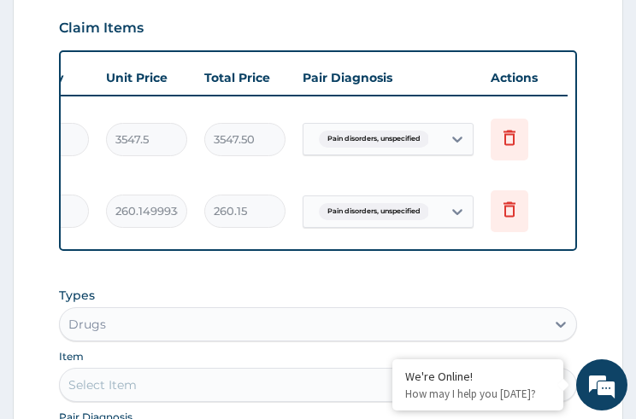
scroll to position [0, 286]
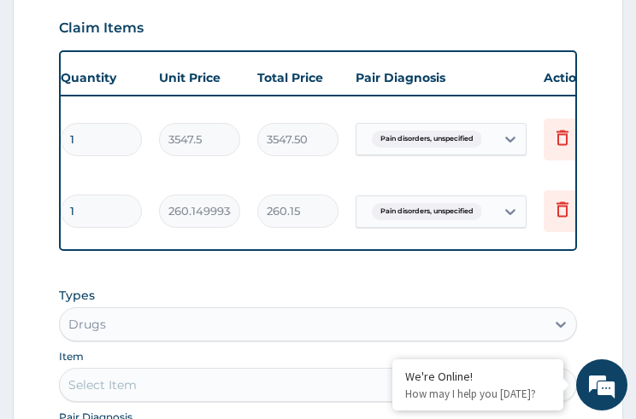
type input "0.00"
type input "2"
type input "520.30"
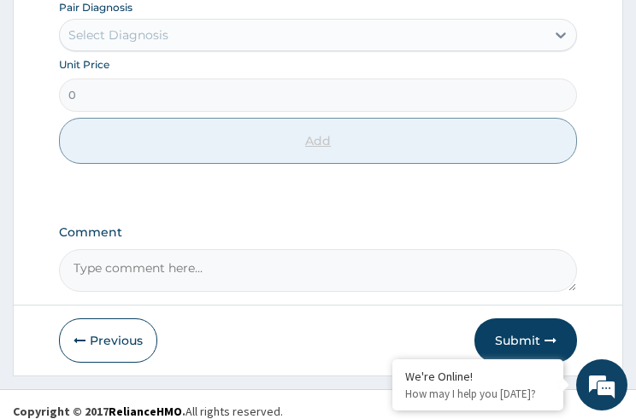
scroll to position [1077, 0]
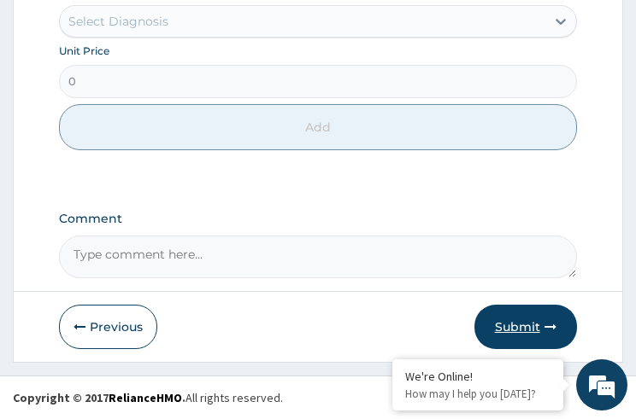
type input "2"
click at [517, 331] on button "Submit" at bounding box center [525, 327] width 103 height 44
